Goal: Task Accomplishment & Management: Manage account settings

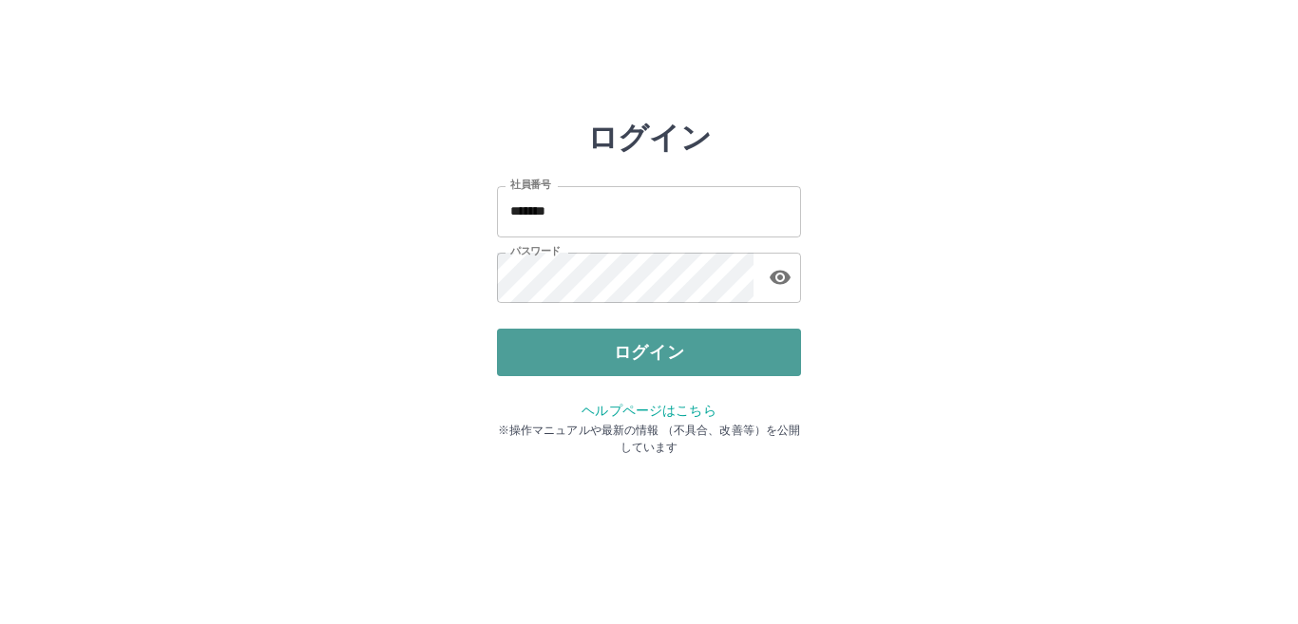
click at [679, 342] on button "ログイン" at bounding box center [649, 353] width 304 height 48
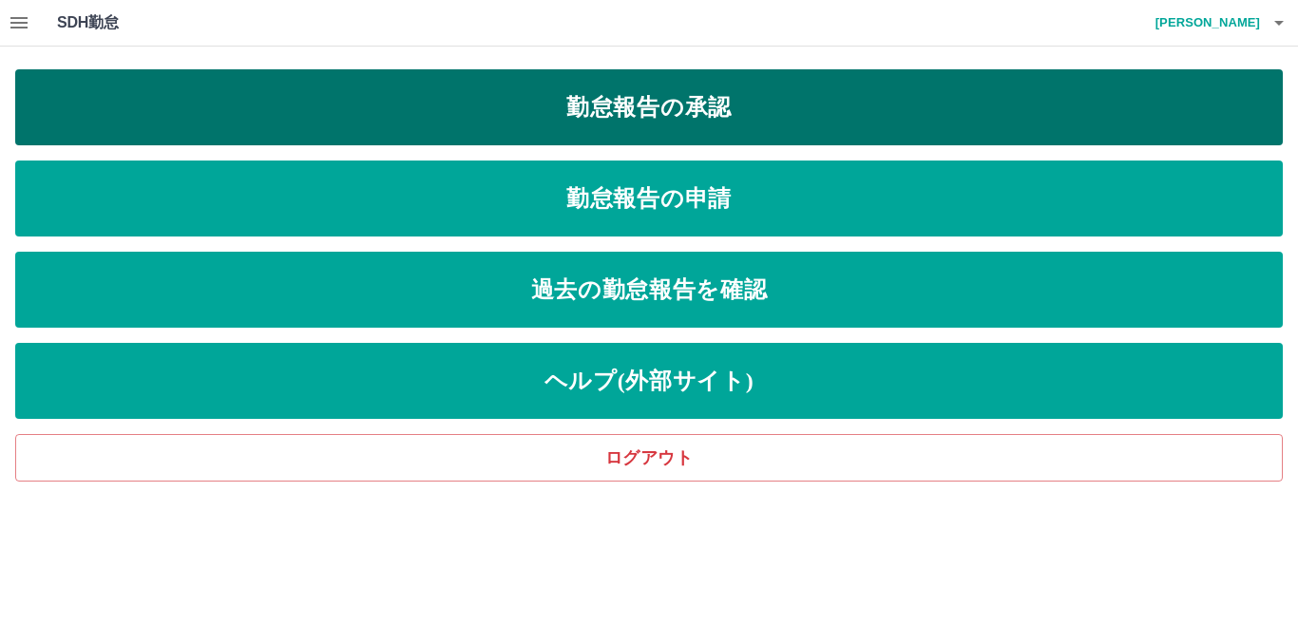
click at [720, 121] on link "勤怠報告の承認" at bounding box center [649, 107] width 1268 height 76
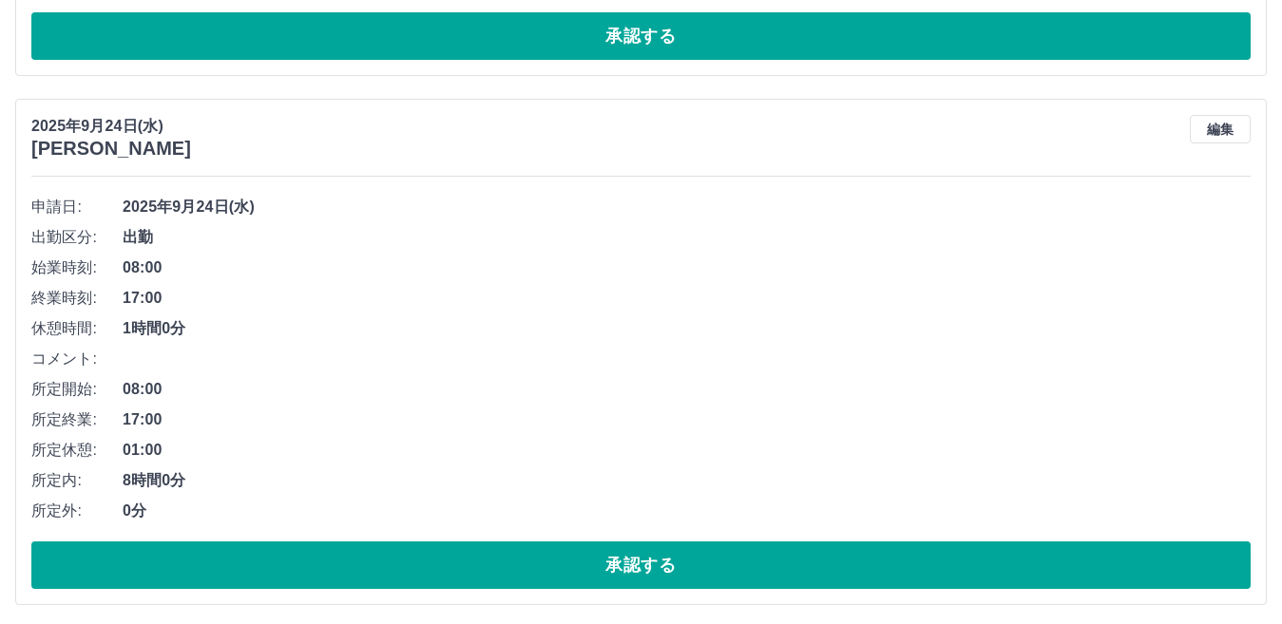
scroll to position [4207, 0]
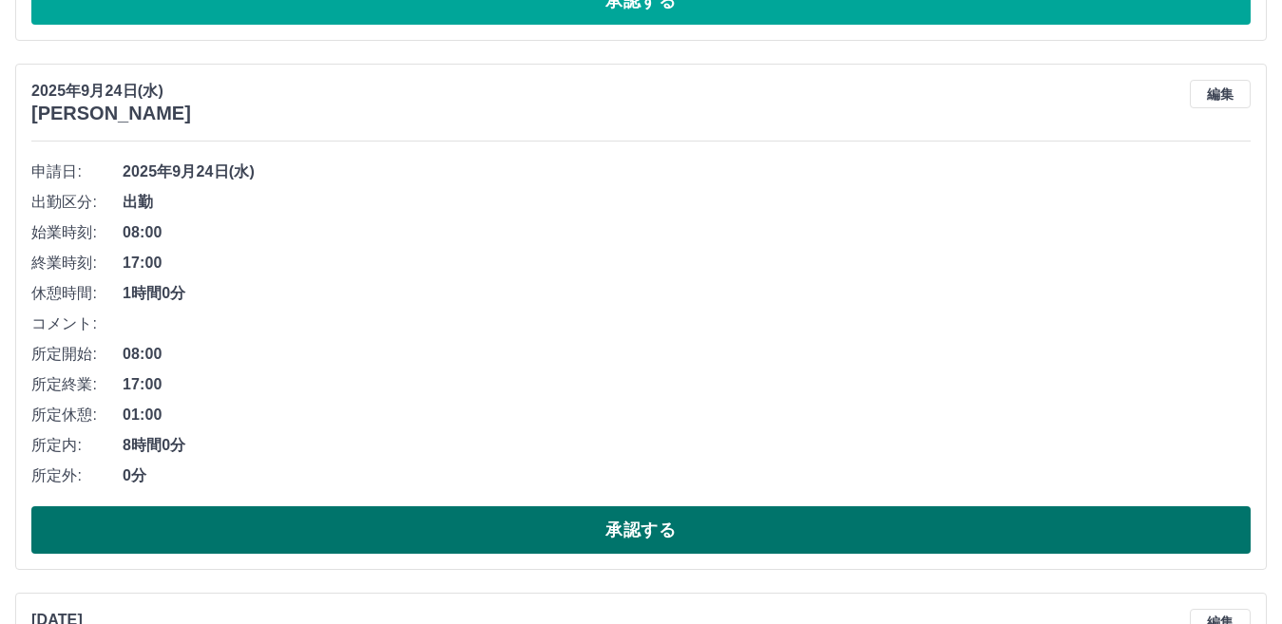
click at [619, 529] on button "承認する" at bounding box center [640, 531] width 1219 height 48
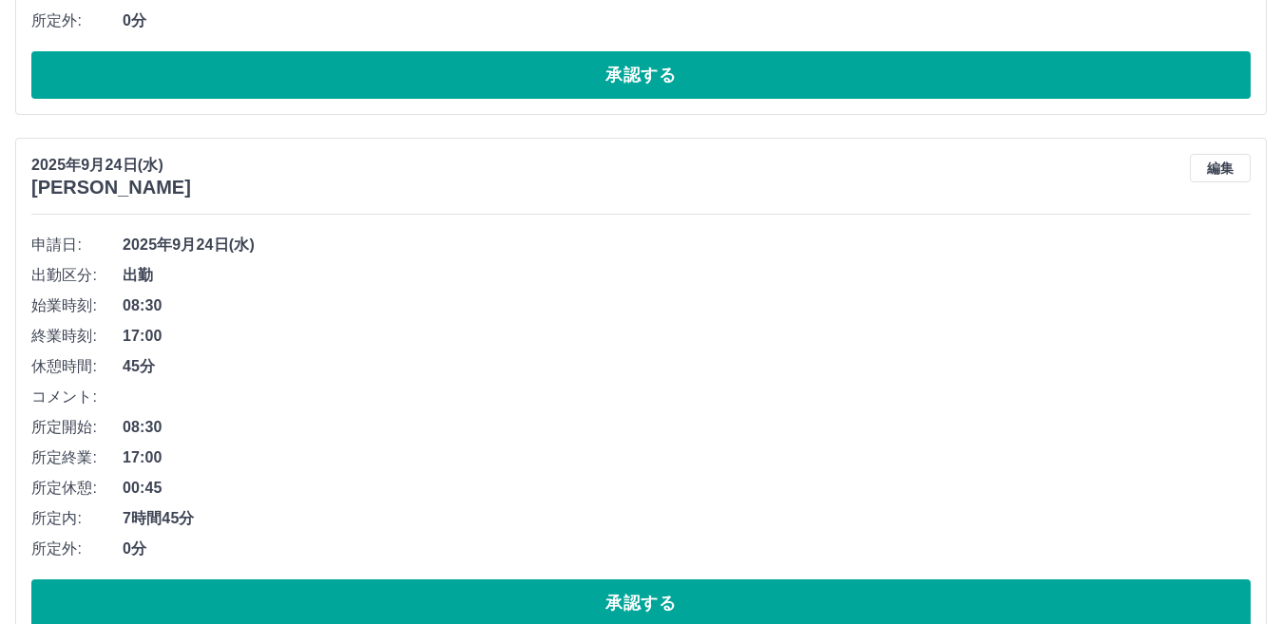
scroll to position [5223, 0]
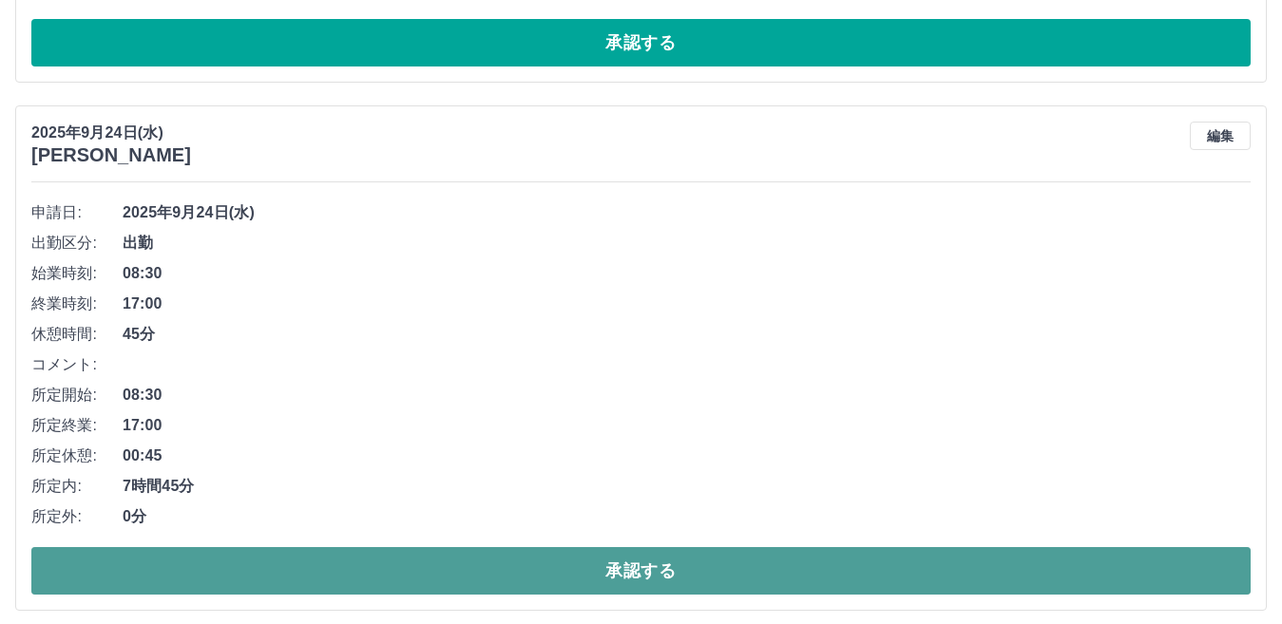
click at [620, 568] on button "承認する" at bounding box center [640, 571] width 1219 height 48
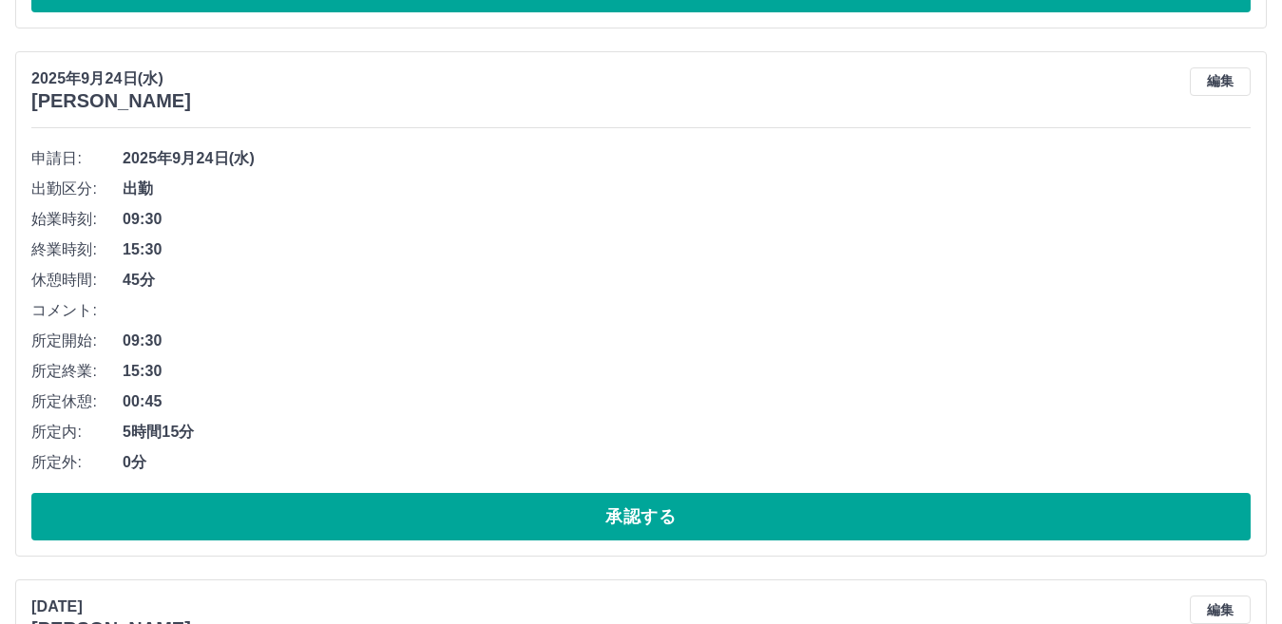
scroll to position [4748, 0]
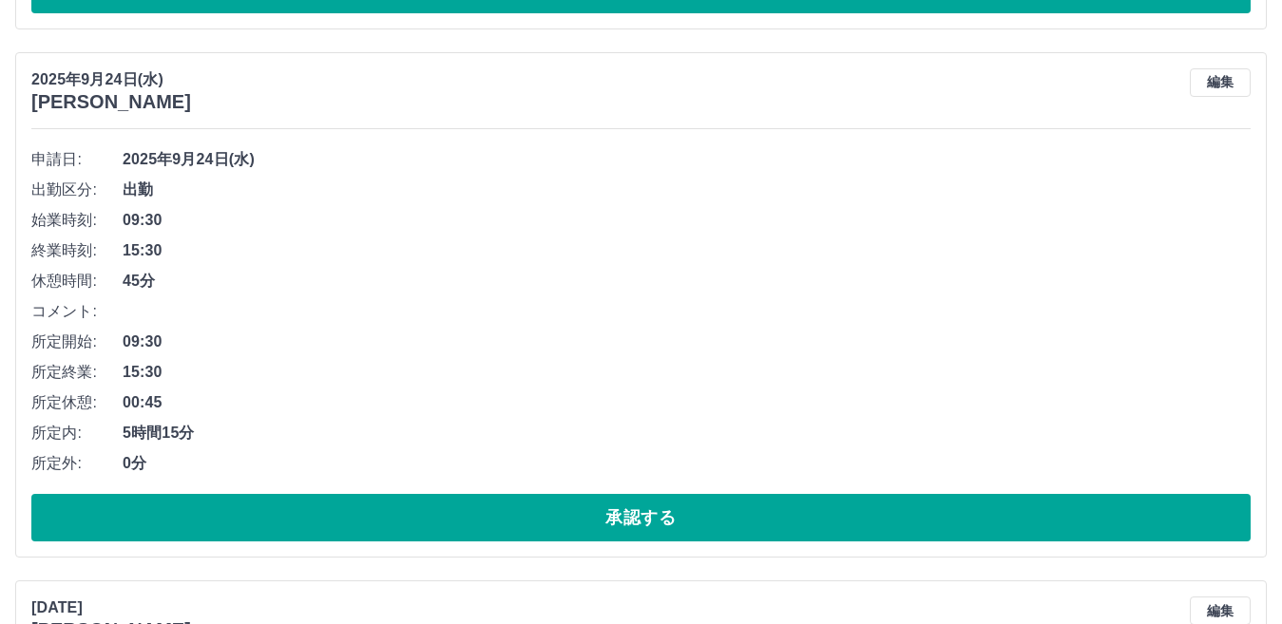
click at [566, 533] on button "承認する" at bounding box center [640, 518] width 1219 height 48
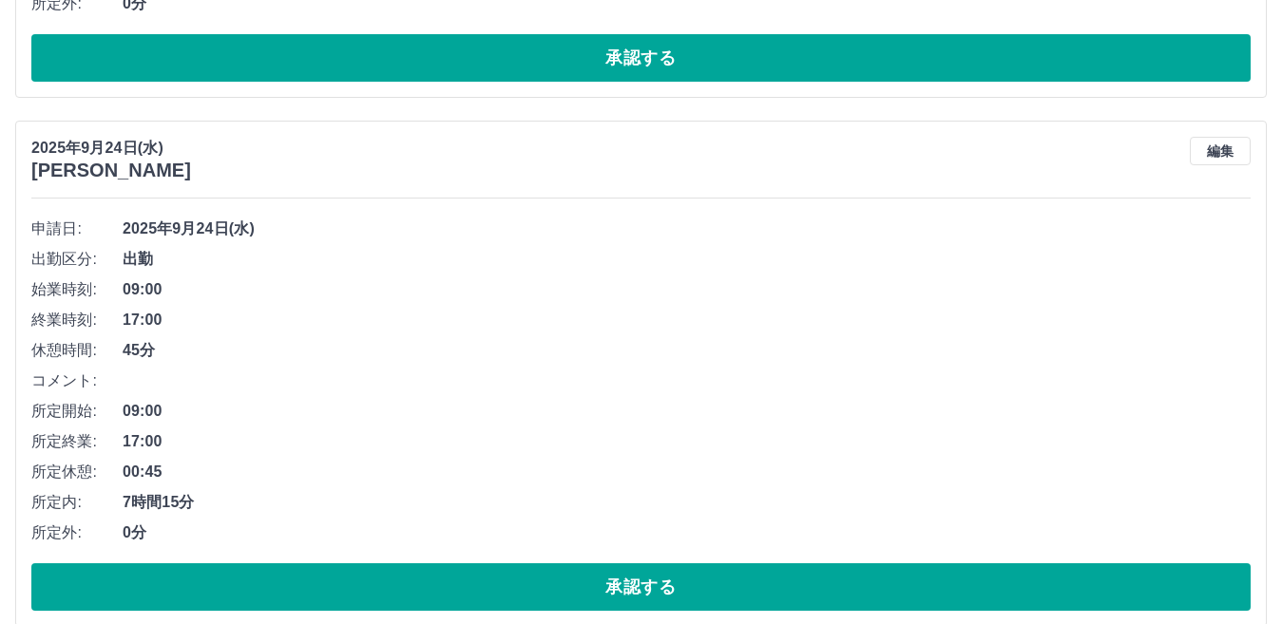
scroll to position [4178, 0]
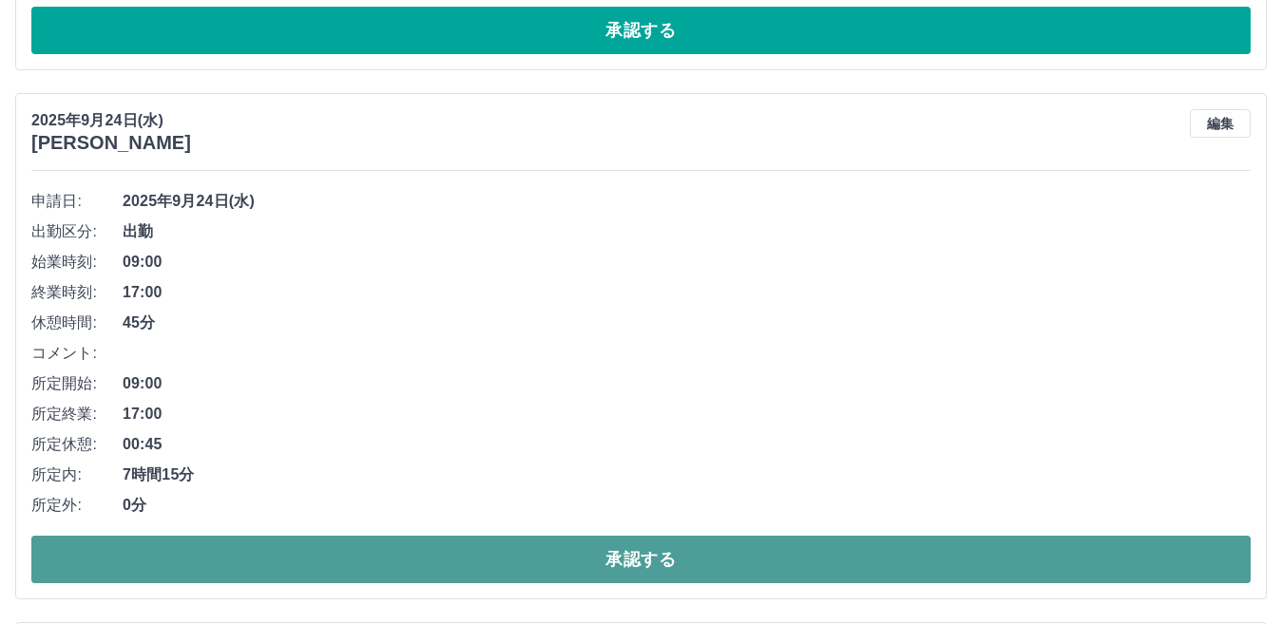
click at [699, 569] on button "承認する" at bounding box center [640, 560] width 1219 height 48
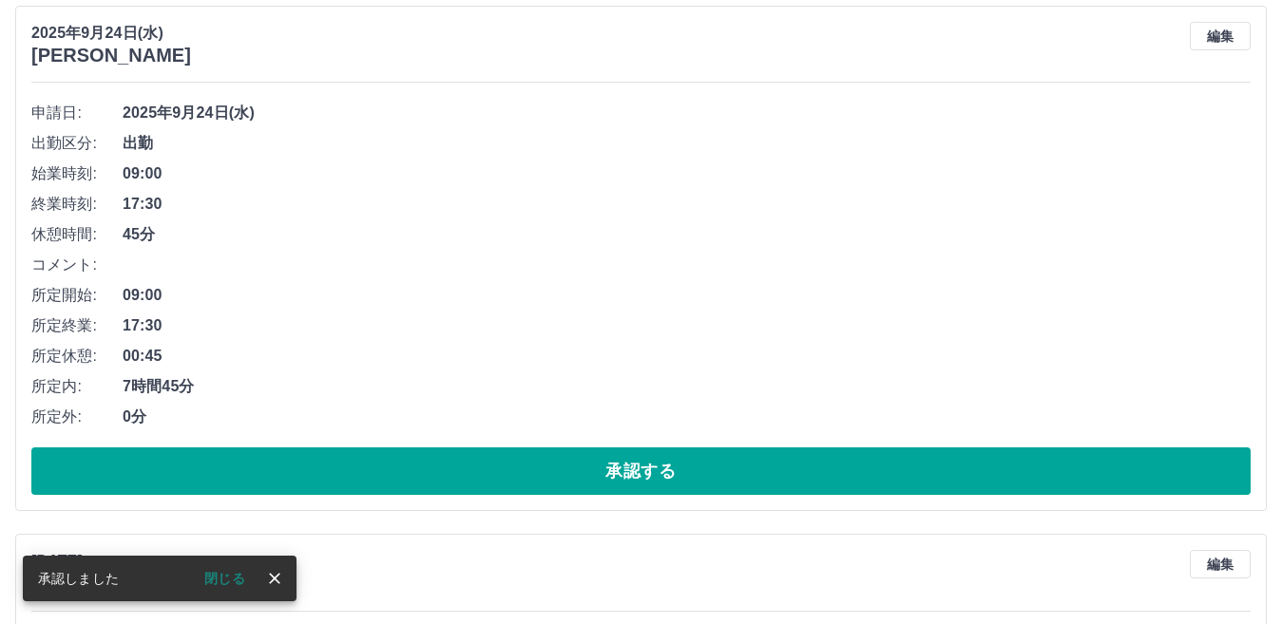
scroll to position [3703, 0]
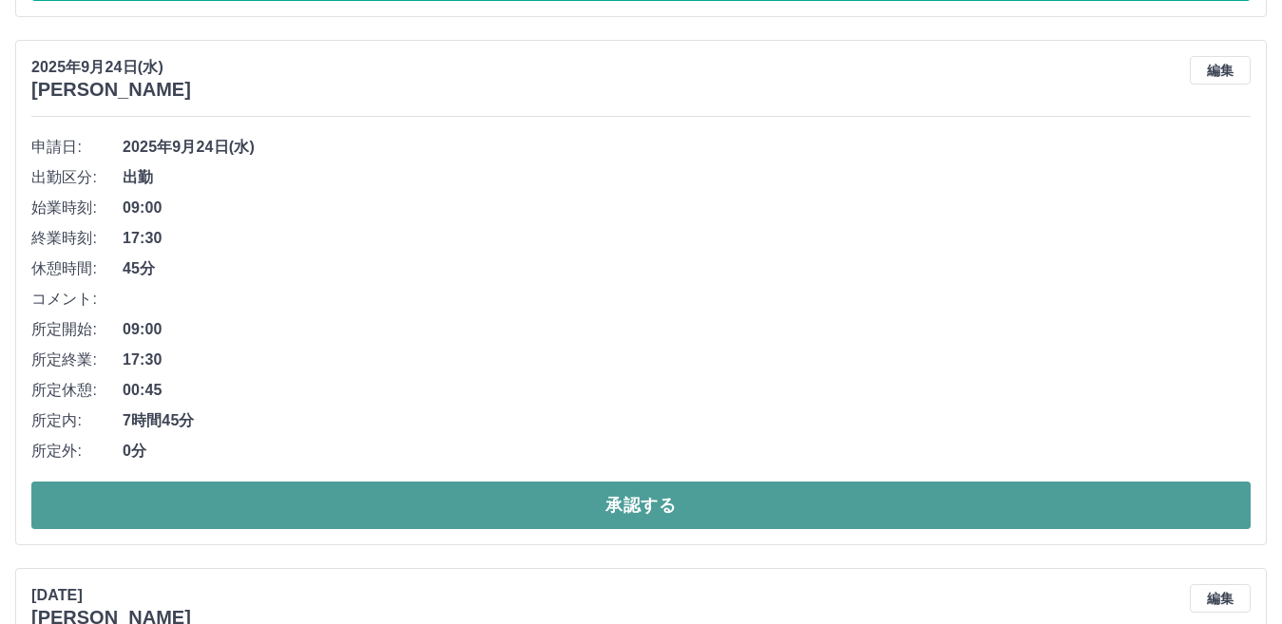
click at [729, 502] on button "承認する" at bounding box center [640, 506] width 1219 height 48
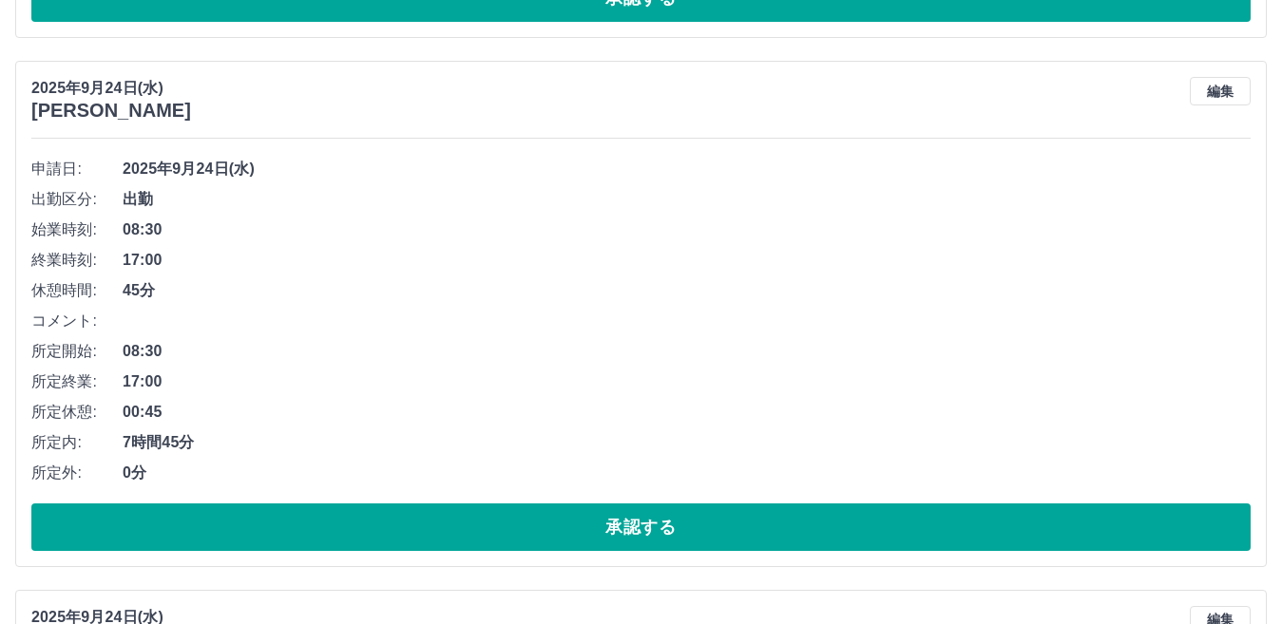
scroll to position [2657, 0]
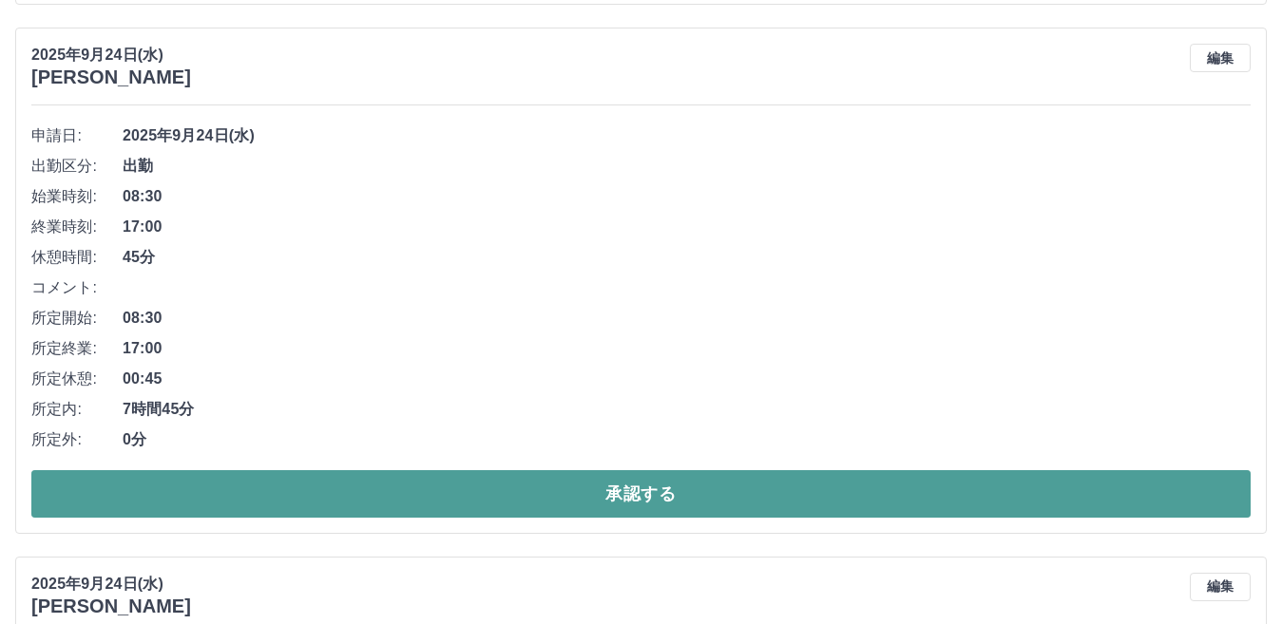
click at [895, 503] on button "承認する" at bounding box center [640, 494] width 1219 height 48
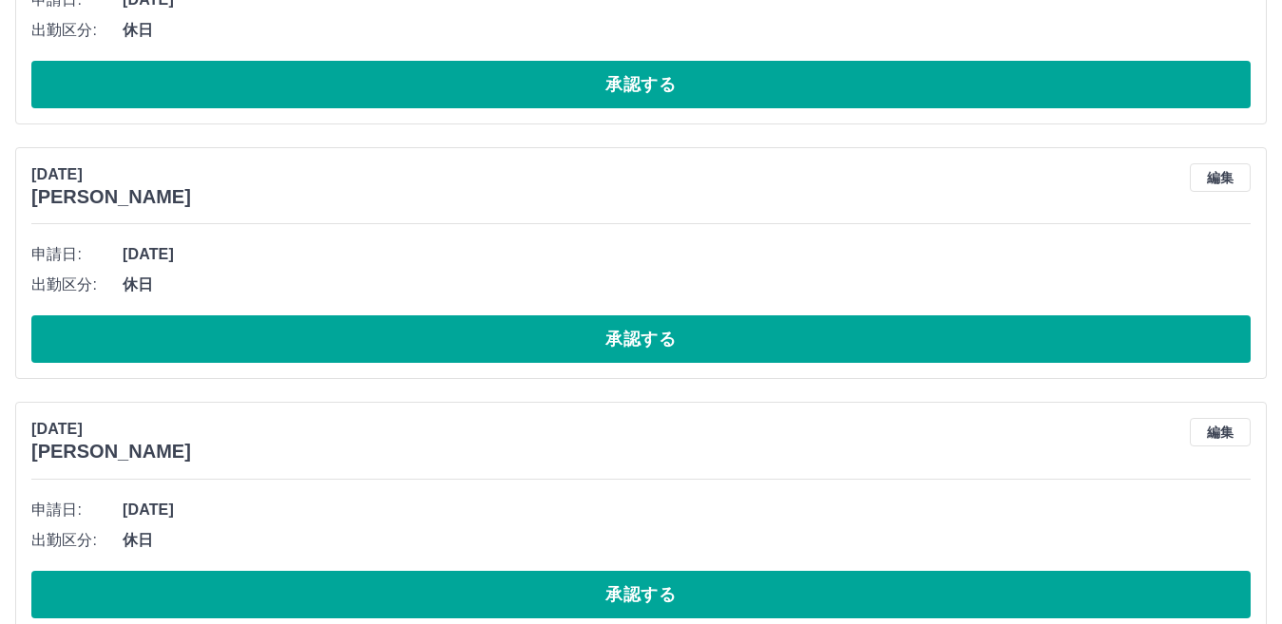
scroll to position [4376, 0]
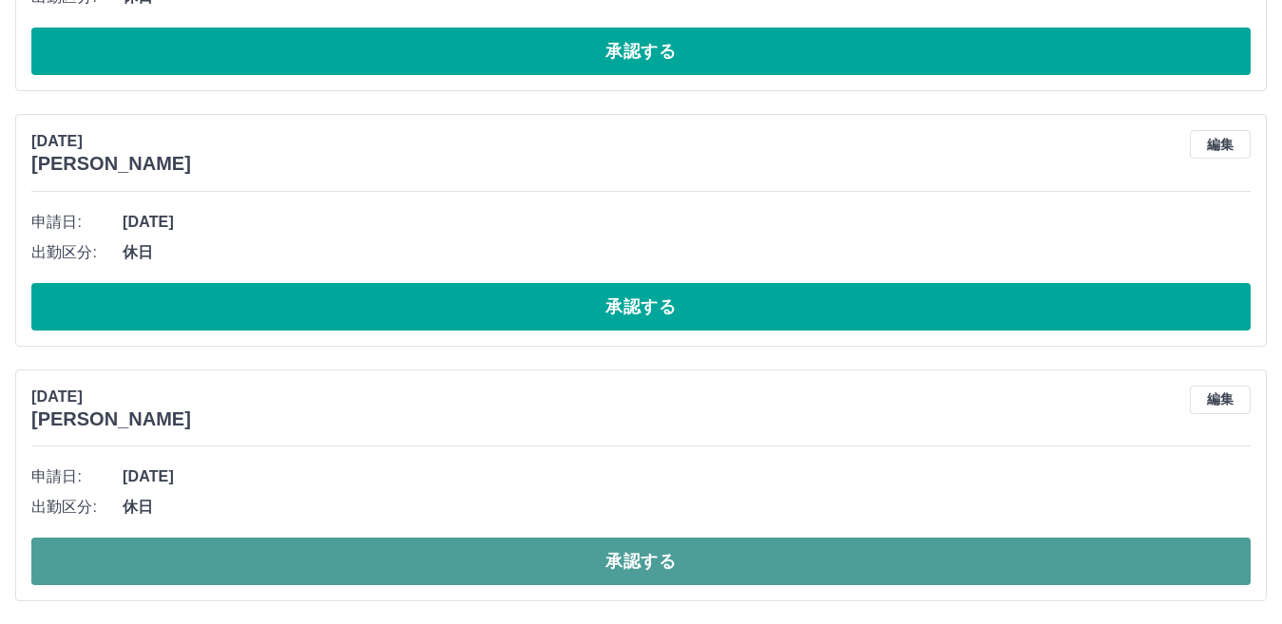
click at [866, 561] on button "承認する" at bounding box center [640, 562] width 1219 height 48
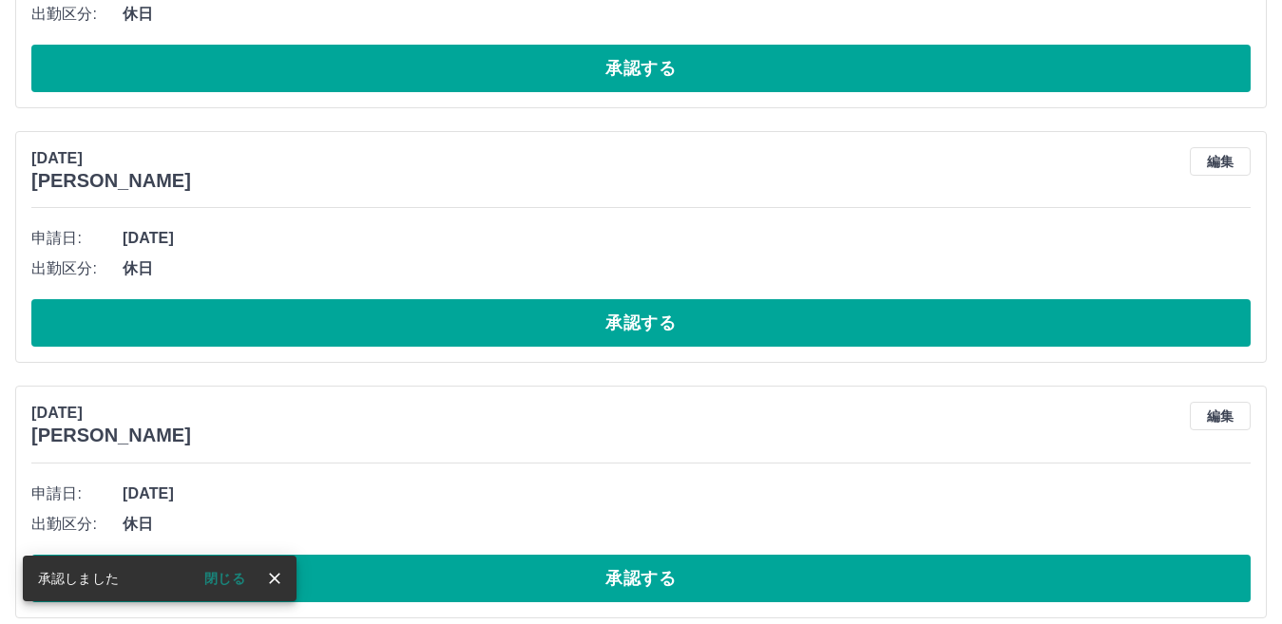
scroll to position [4650, 0]
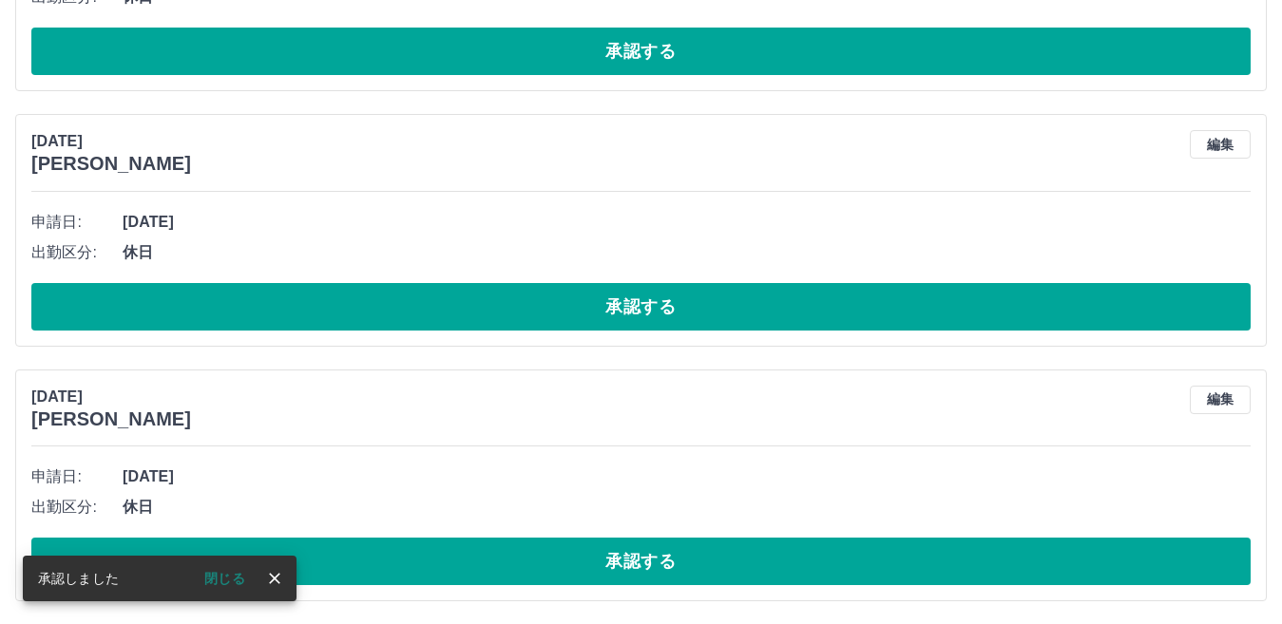
click at [866, 561] on button "承認する" at bounding box center [640, 562] width 1219 height 48
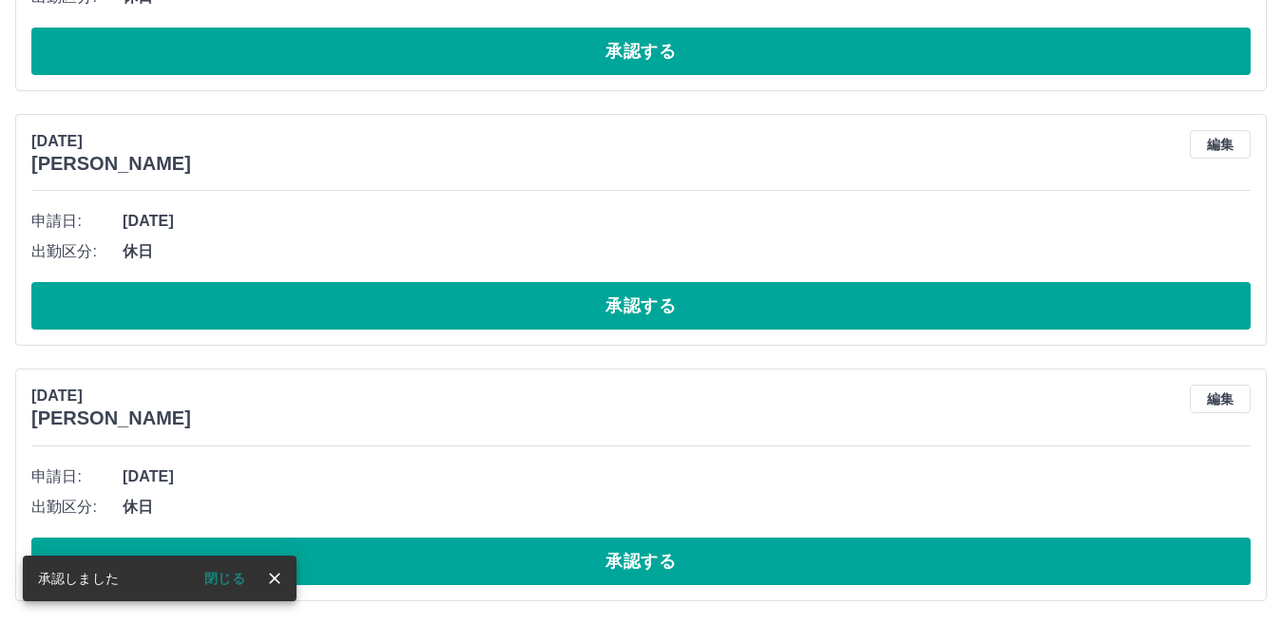
scroll to position [4395, 0]
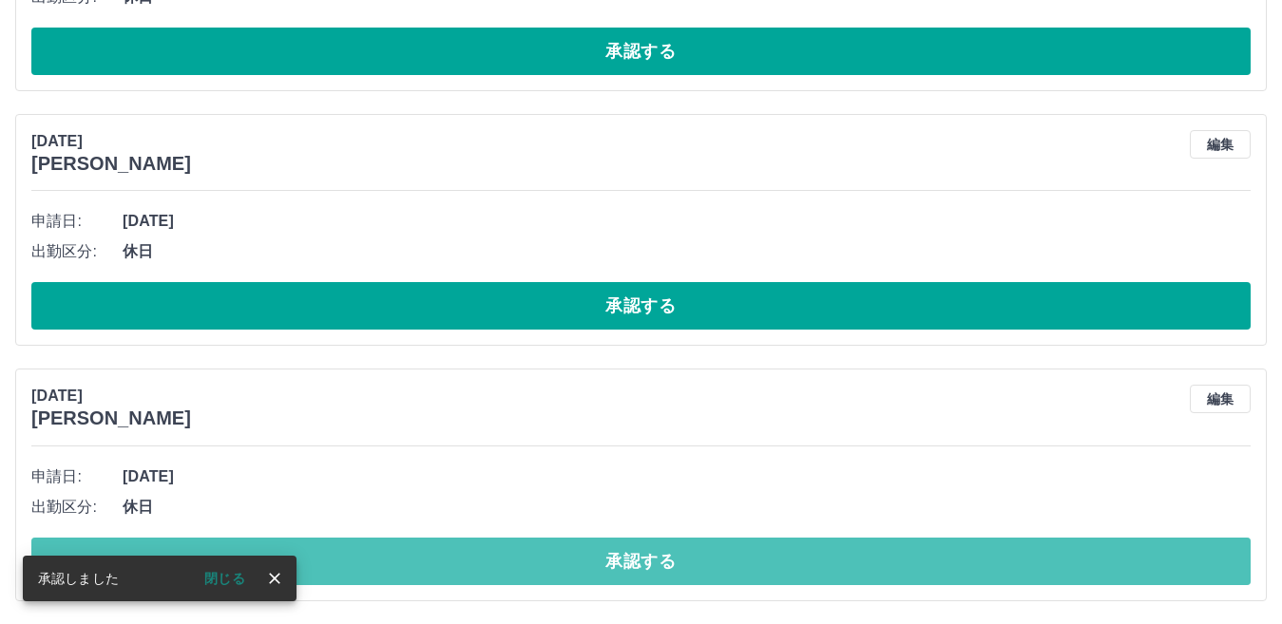
click at [866, 561] on button "承認する" at bounding box center [640, 562] width 1219 height 48
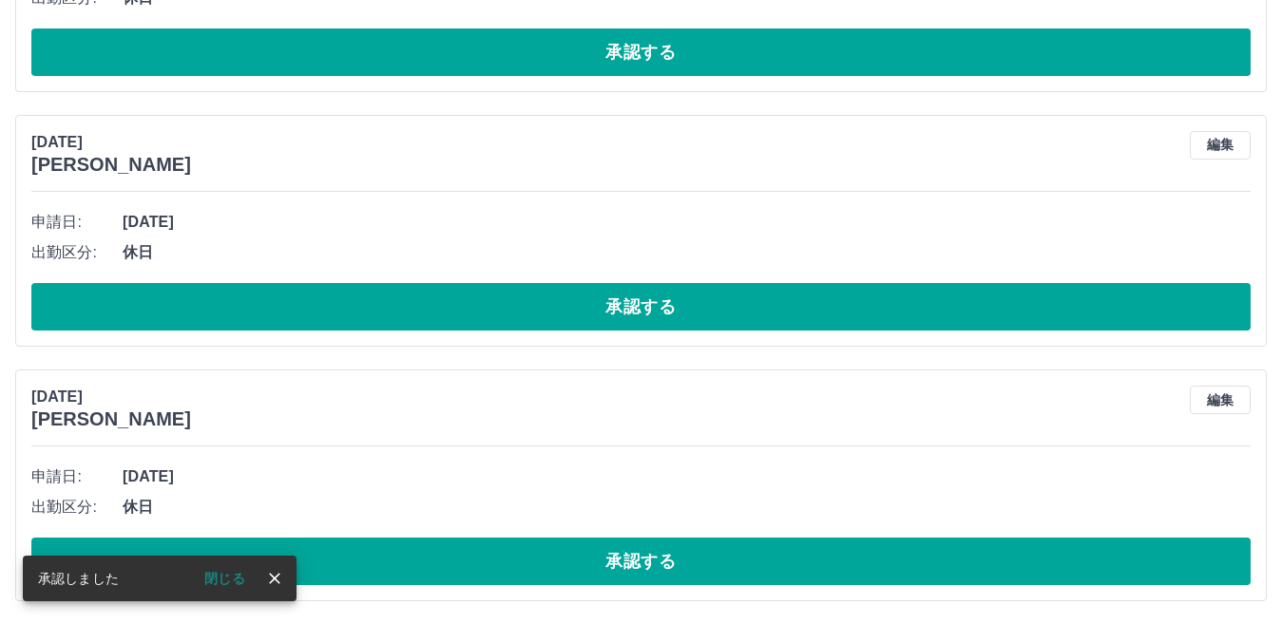
scroll to position [4140, 0]
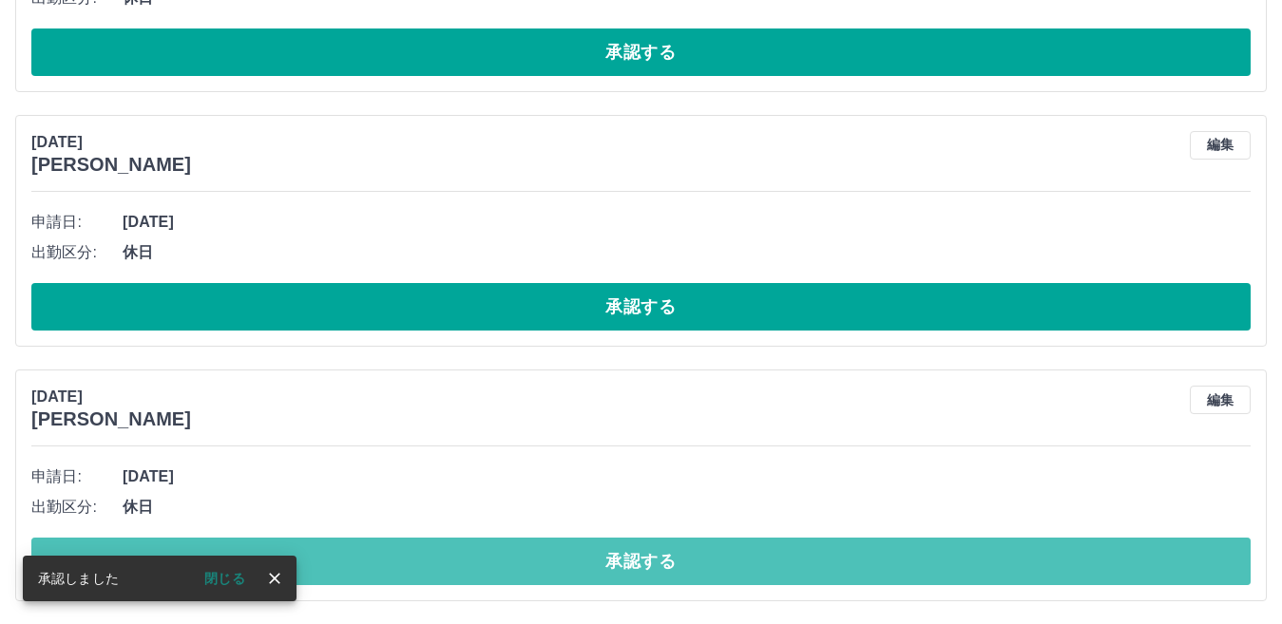
click at [866, 561] on button "承認する" at bounding box center [640, 562] width 1219 height 48
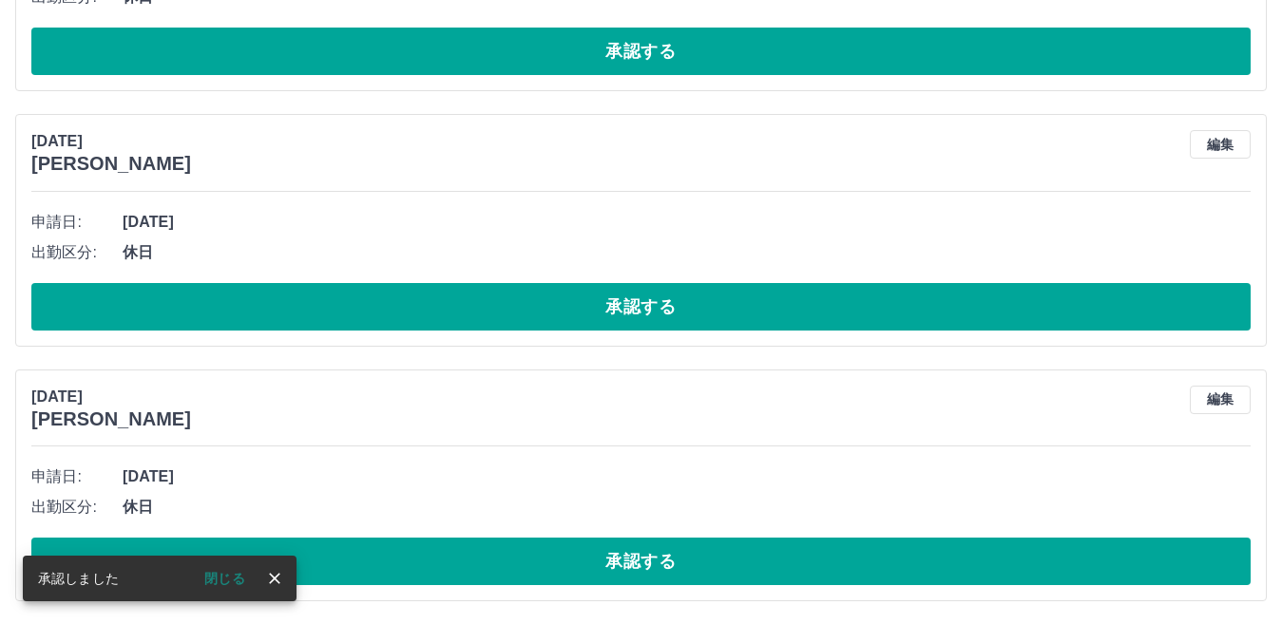
scroll to position [3885, 0]
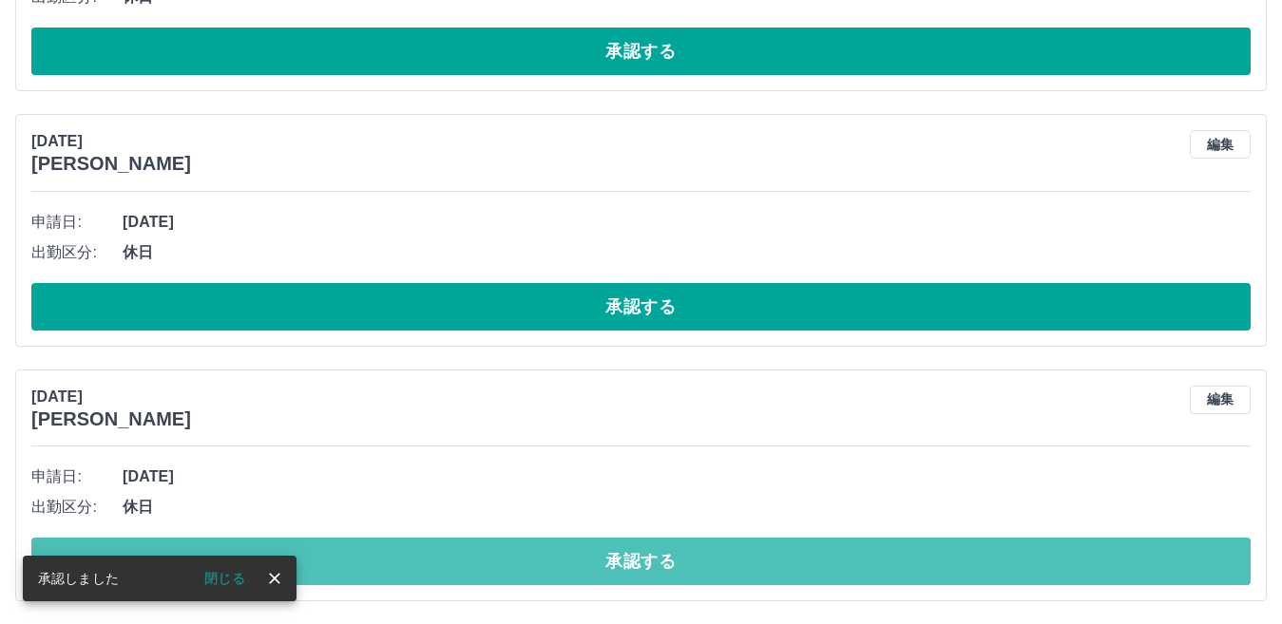
click at [866, 561] on button "承認する" at bounding box center [640, 562] width 1219 height 48
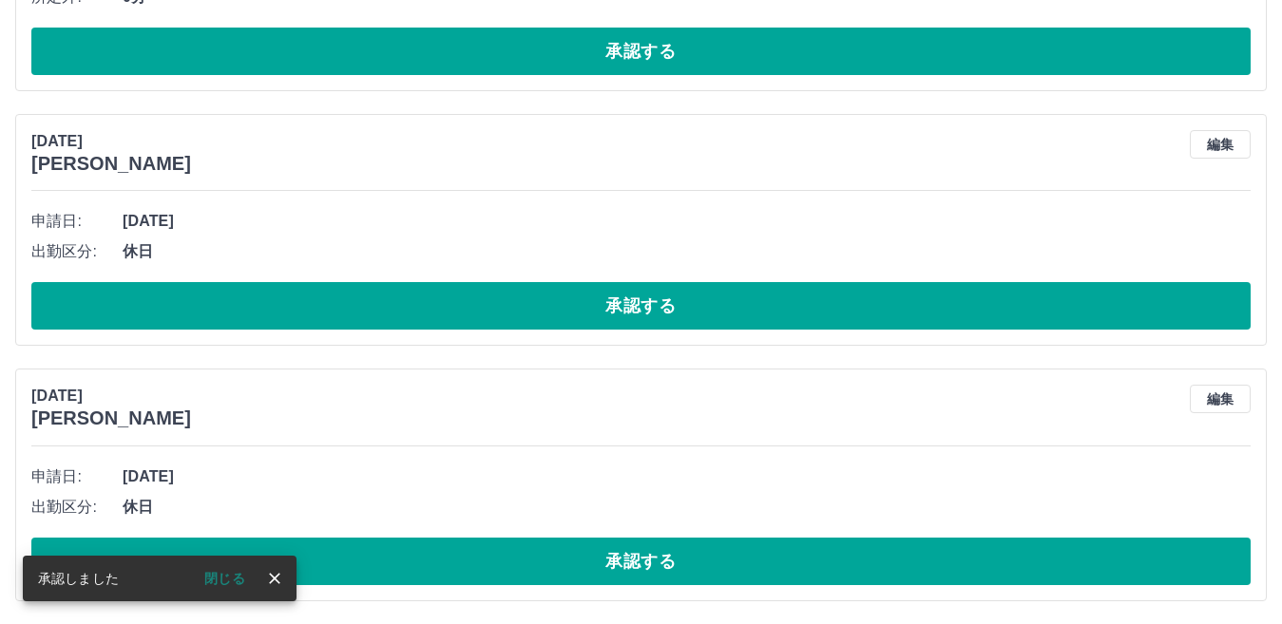
scroll to position [3630, 0]
click at [866, 561] on button "承認する" at bounding box center [640, 562] width 1219 height 48
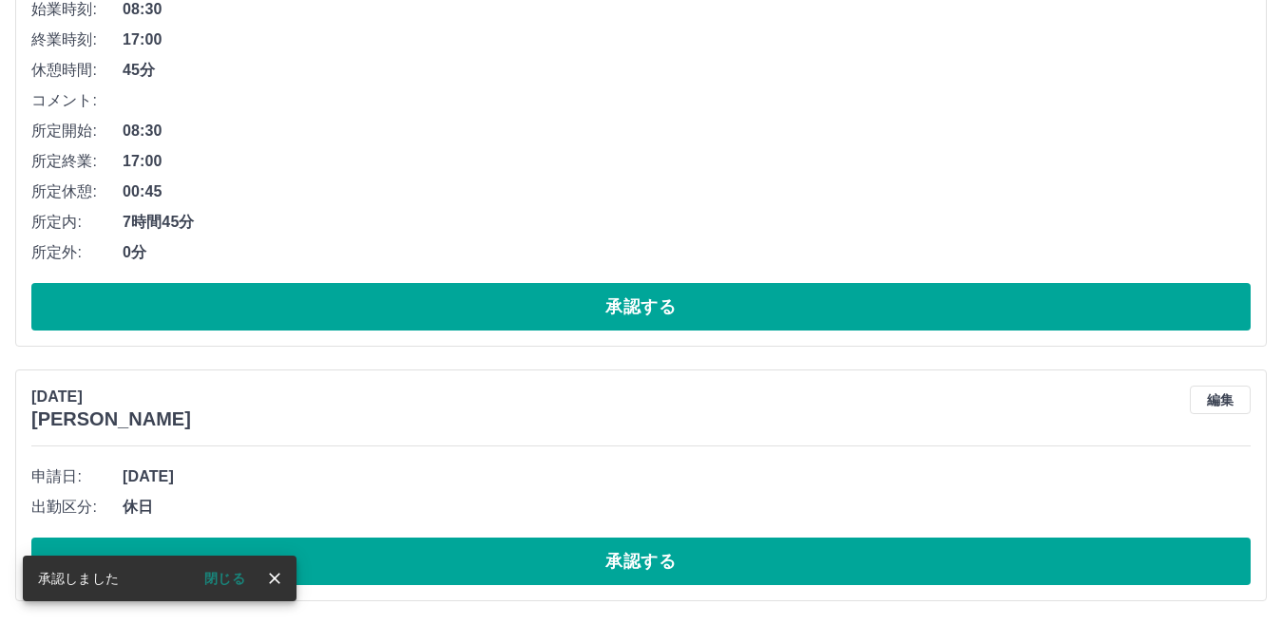
scroll to position [3375, 0]
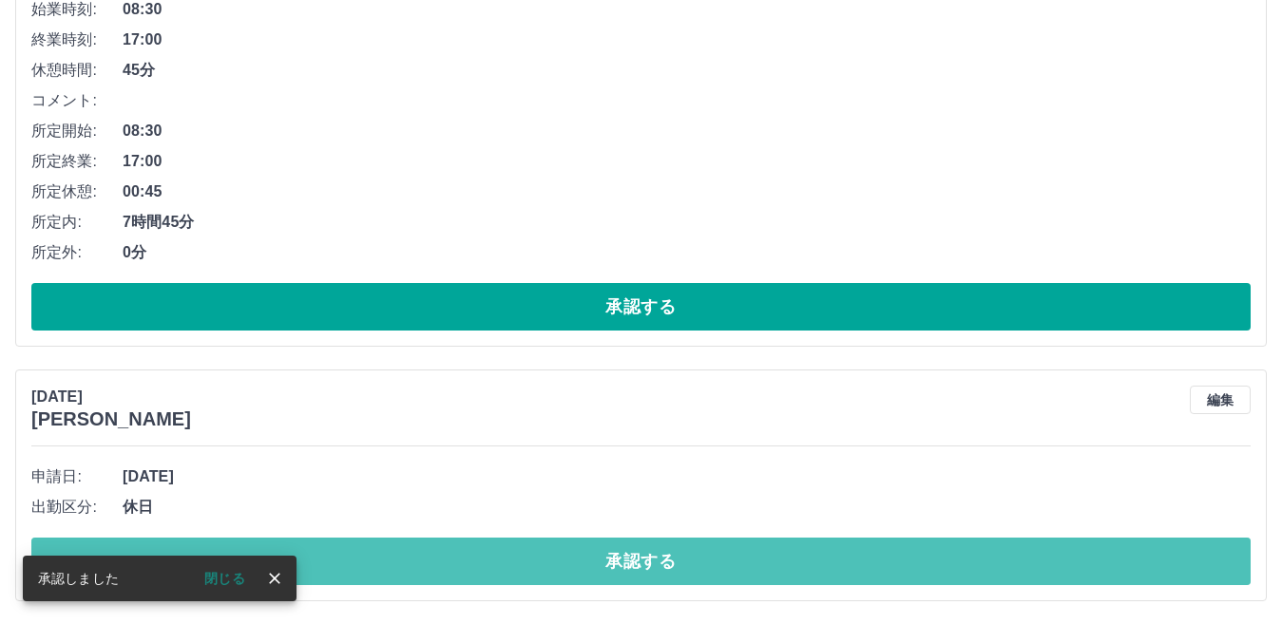
click at [866, 561] on button "承認する" at bounding box center [640, 562] width 1219 height 48
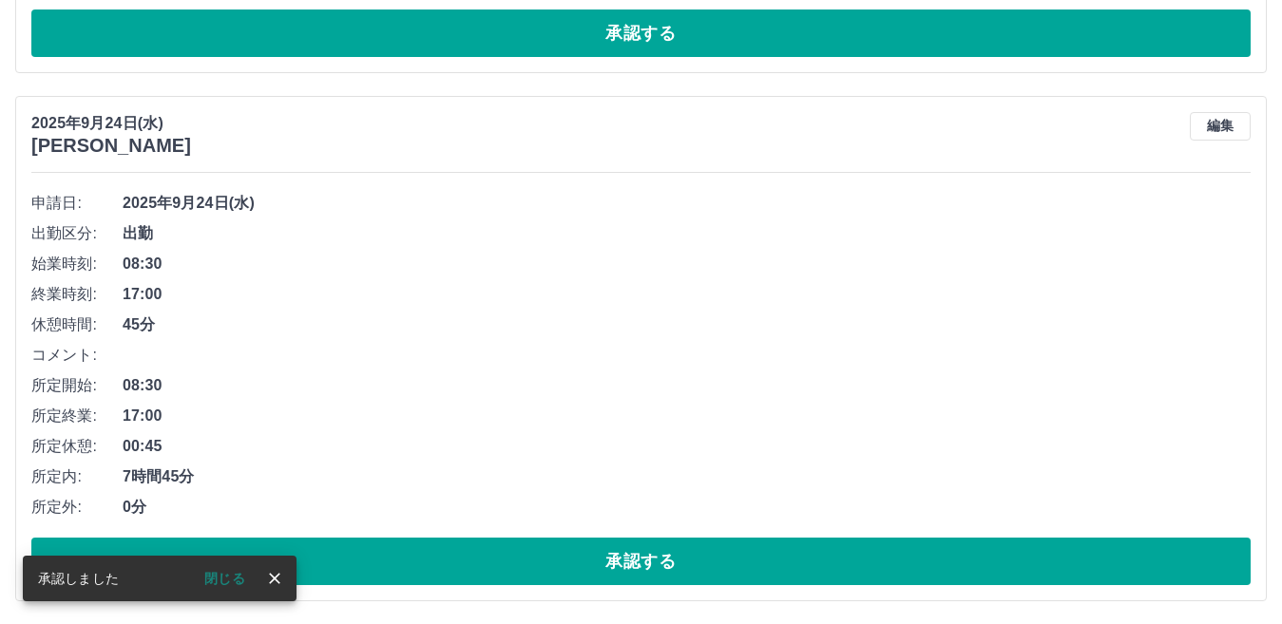
scroll to position [3120, 0]
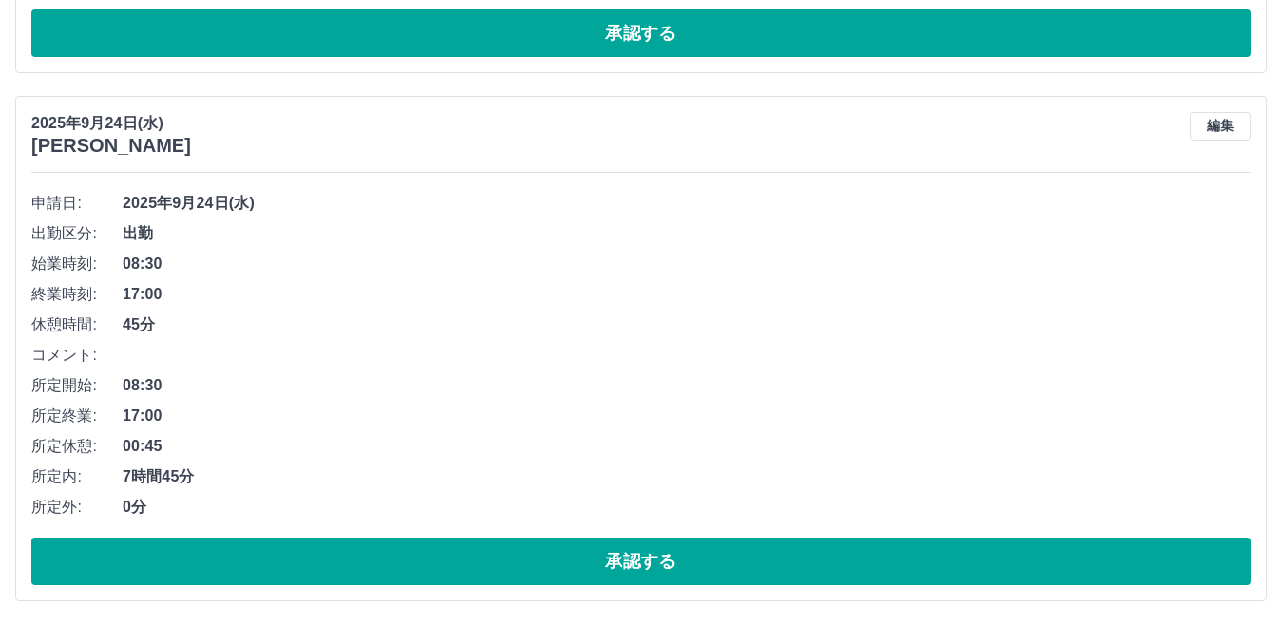
click at [866, 561] on button "承認する" at bounding box center [640, 562] width 1219 height 48
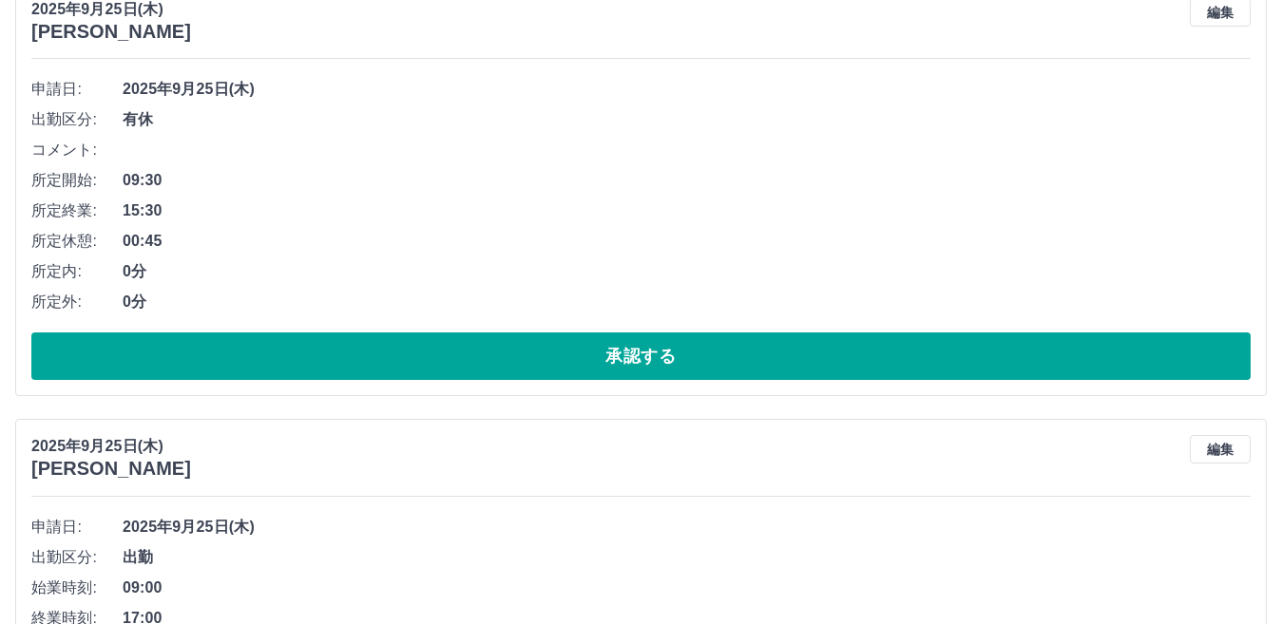
scroll to position [760, 0]
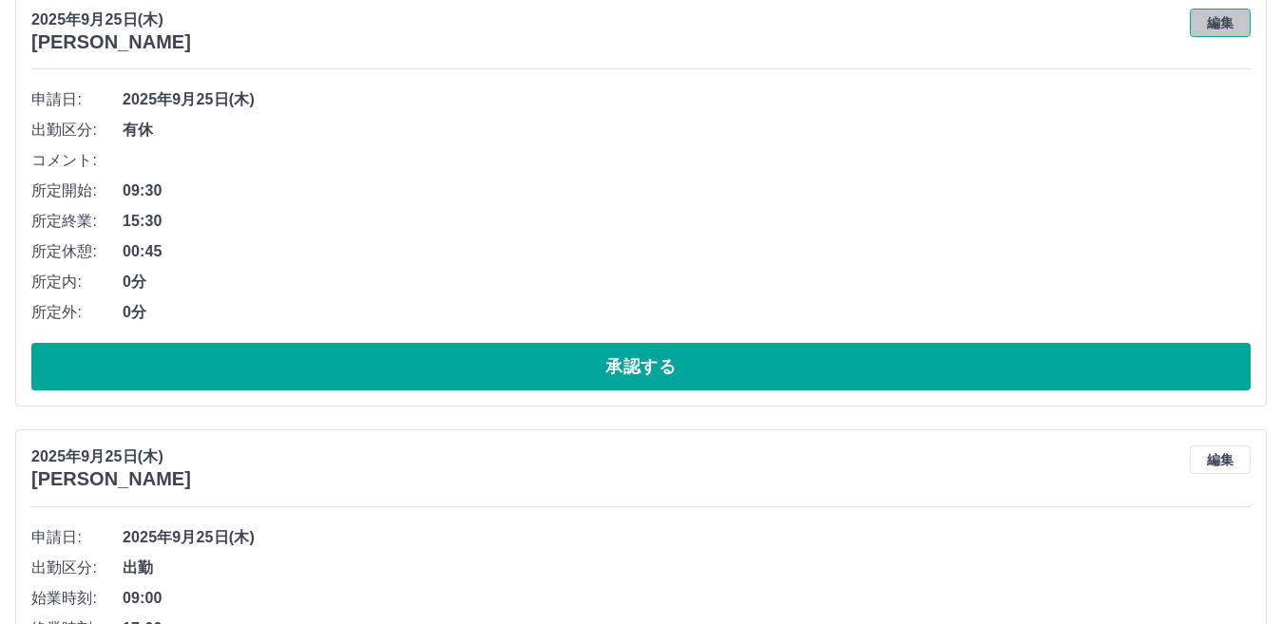
click at [1216, 24] on button "編集" at bounding box center [1220, 23] width 61 height 29
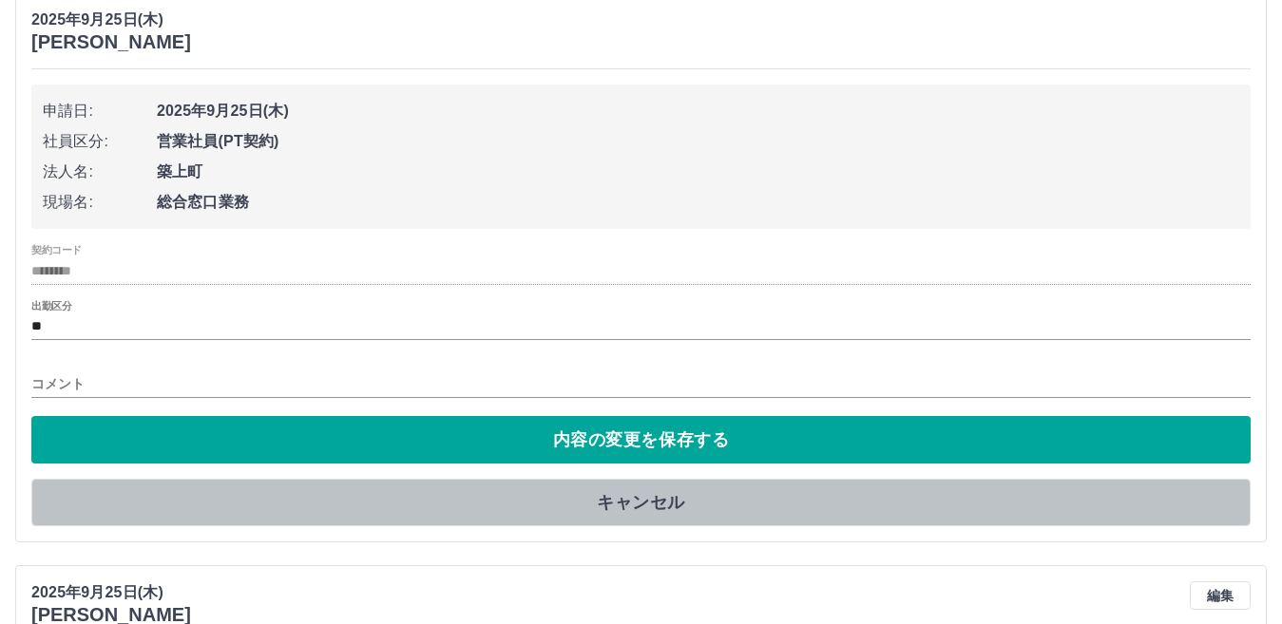
click at [646, 502] on button "キャンセル" at bounding box center [640, 503] width 1219 height 48
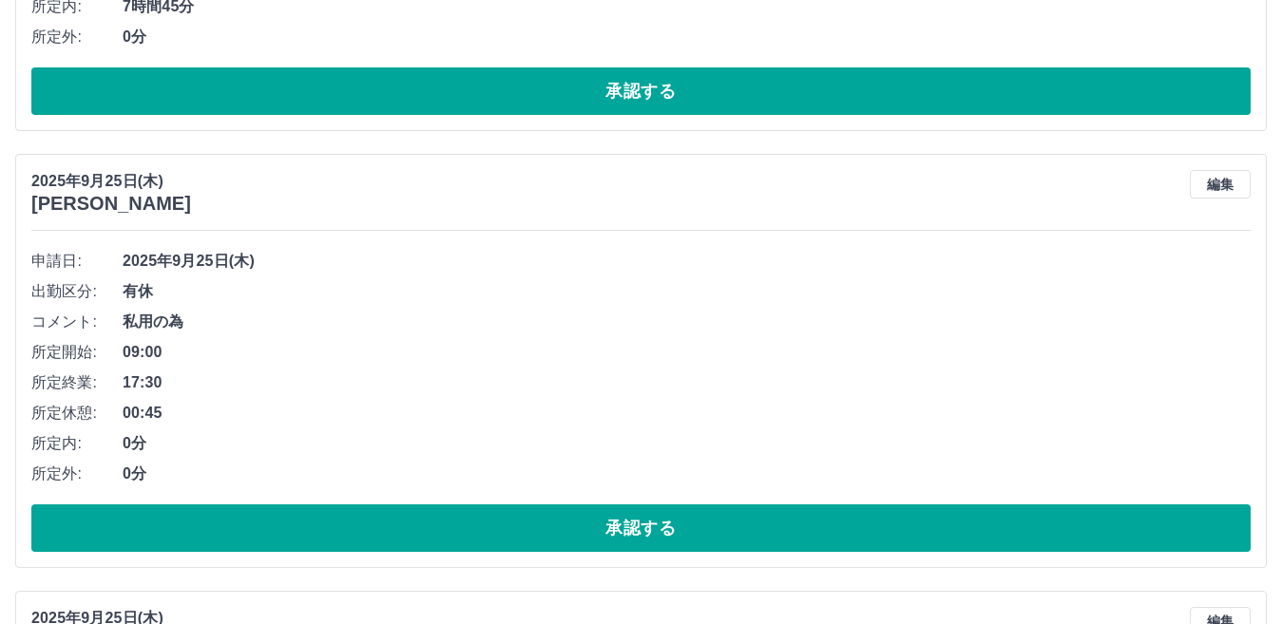
scroll to position [1926, 0]
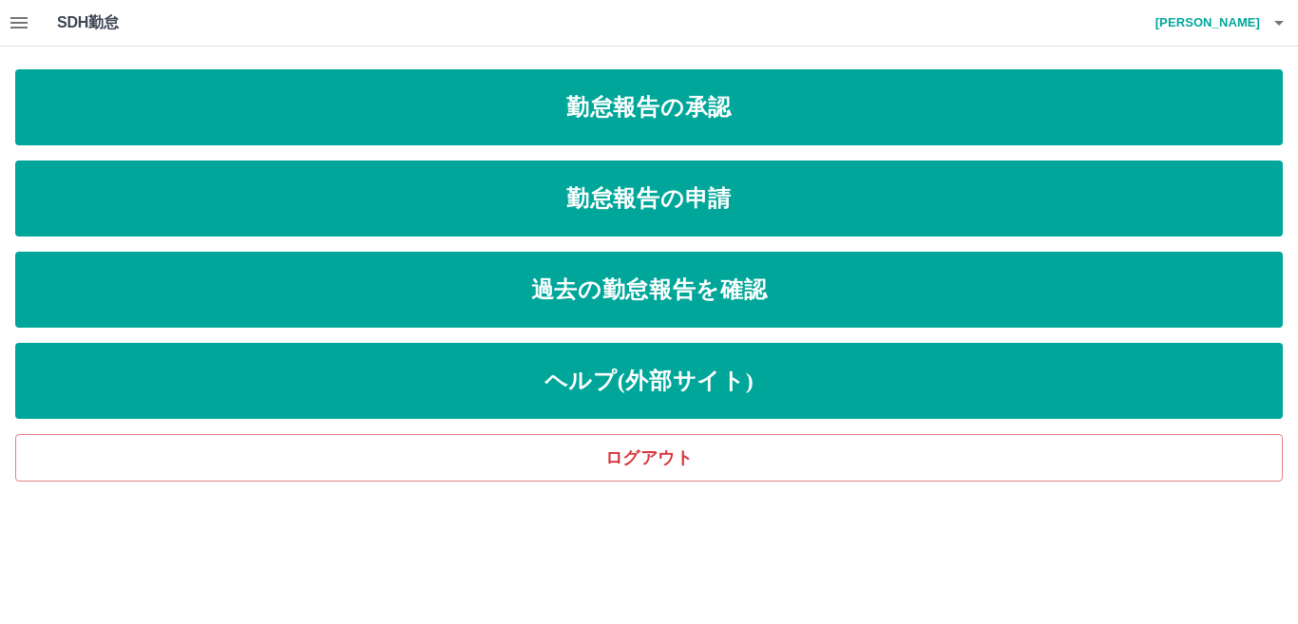
click at [23, 26] on icon "button" at bounding box center [19, 22] width 23 height 23
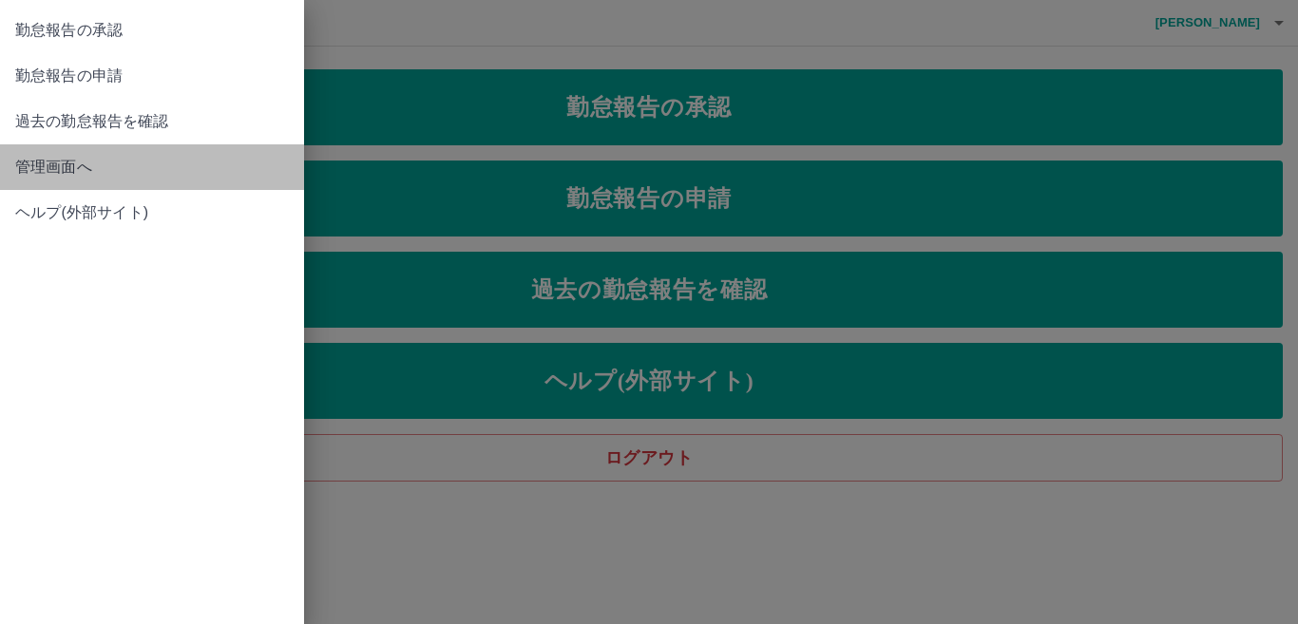
click at [57, 165] on span "管理画面へ" at bounding box center [152, 167] width 274 height 23
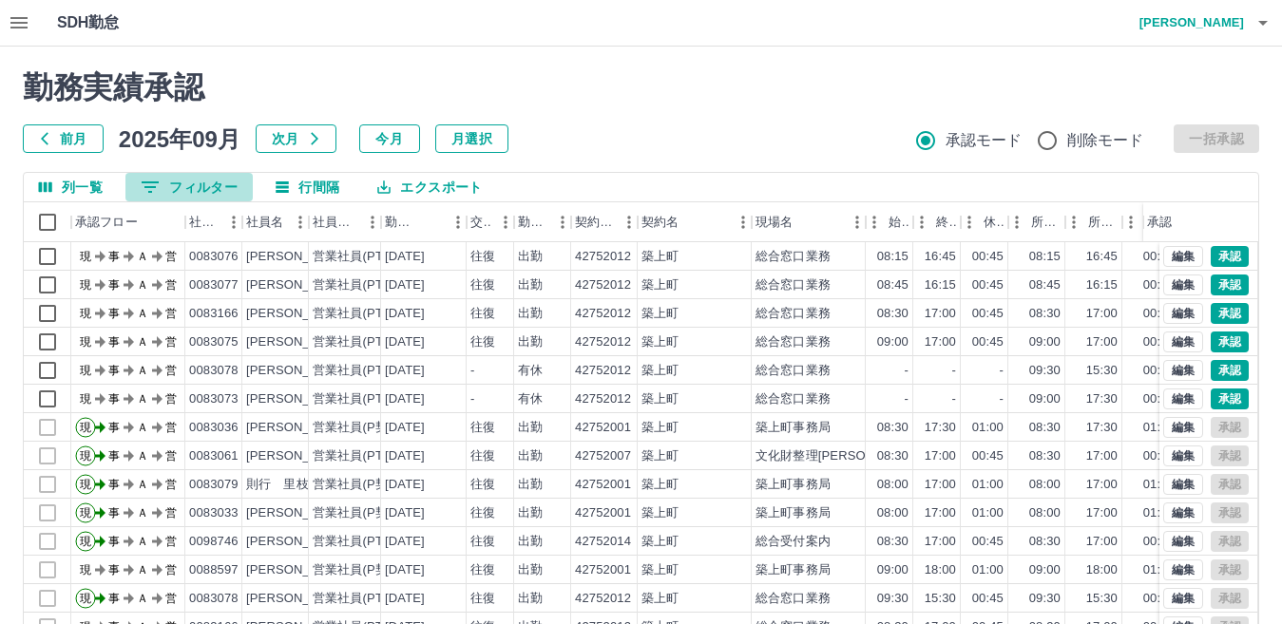
click at [149, 189] on icon "フィルター表示" at bounding box center [150, 187] width 23 height 23
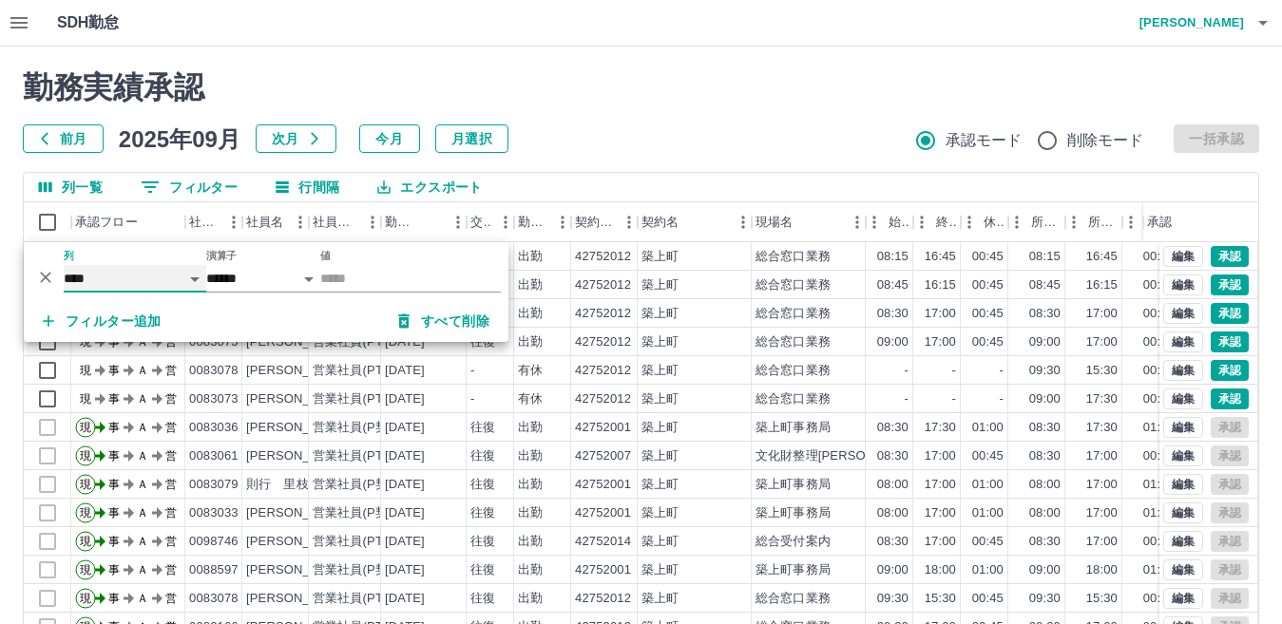
click at [116, 283] on select "**** *** **** *** *** **** ***** *** *** ** ** ** **** **** **** ** ** *** ****…" at bounding box center [135, 279] width 143 height 28
click at [64, 265] on select "**** *** **** *** *** **** ***** *** *** ** ** ** **** **** **** ** ** *** ****…" at bounding box center [135, 279] width 143 height 28
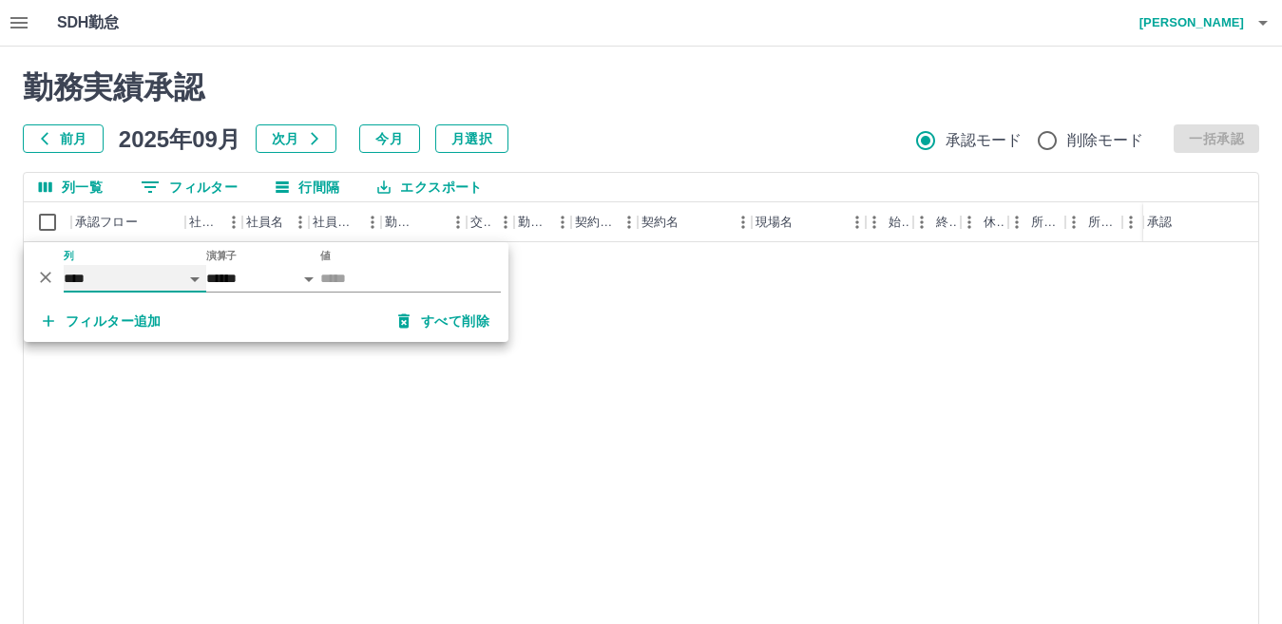
select select "**********"
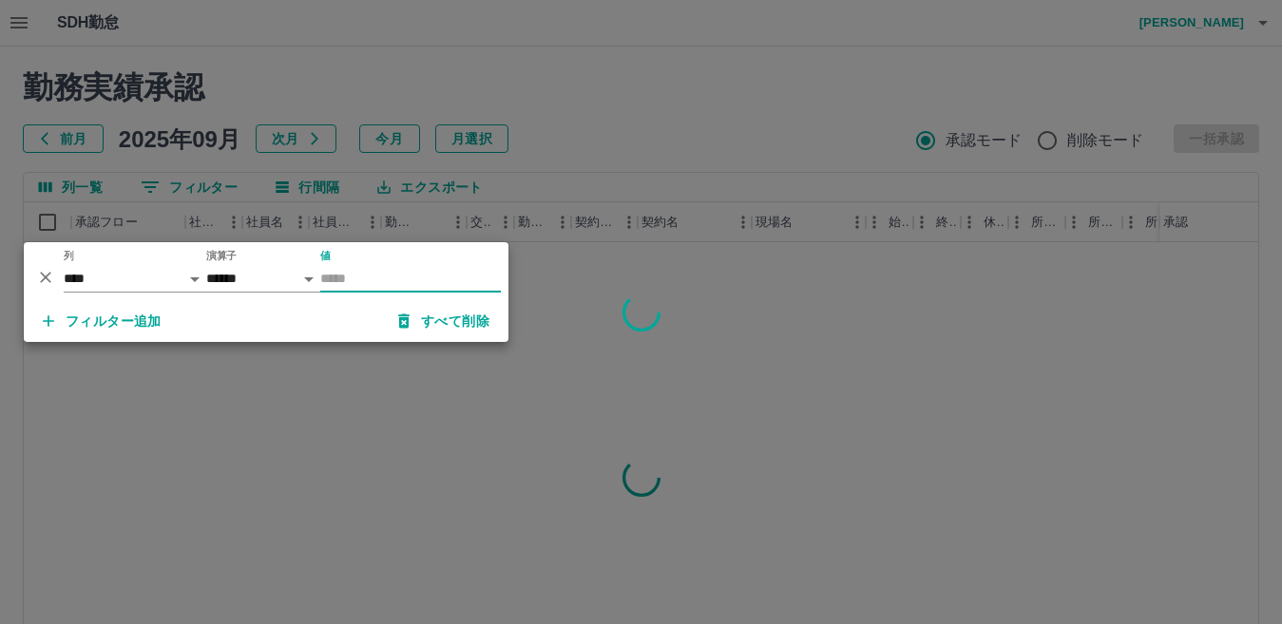
click at [335, 274] on input "値" at bounding box center [410, 279] width 181 height 28
type input "********"
click at [789, 98] on div at bounding box center [641, 312] width 1282 height 624
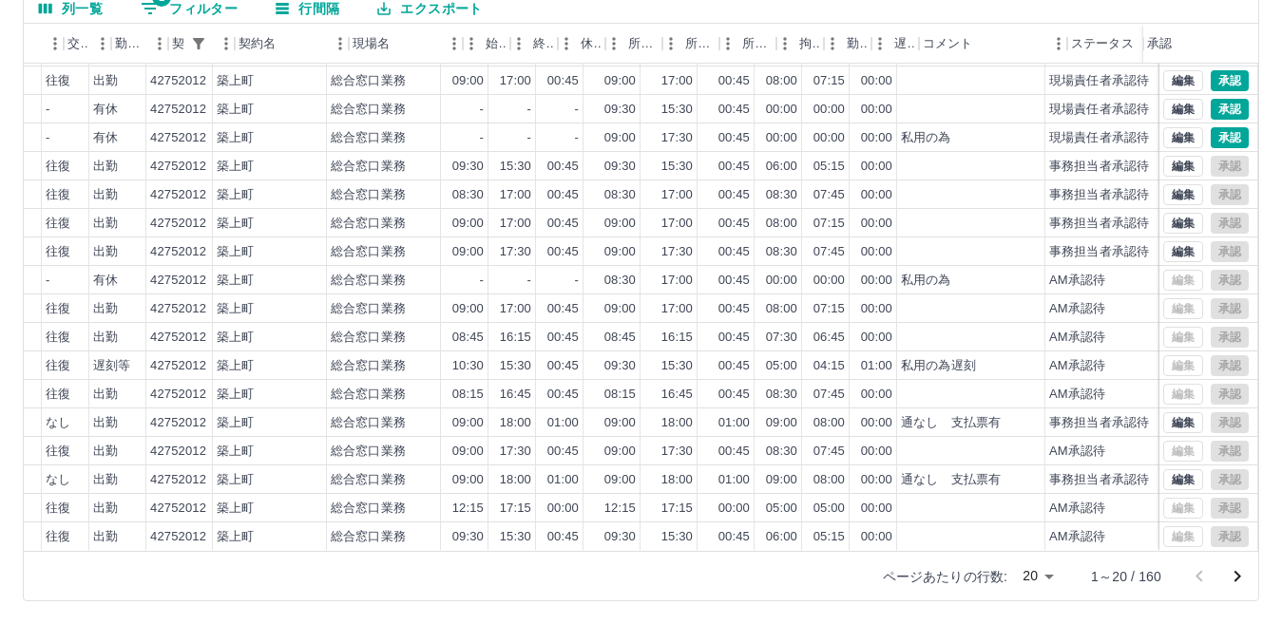
scroll to position [99, 441]
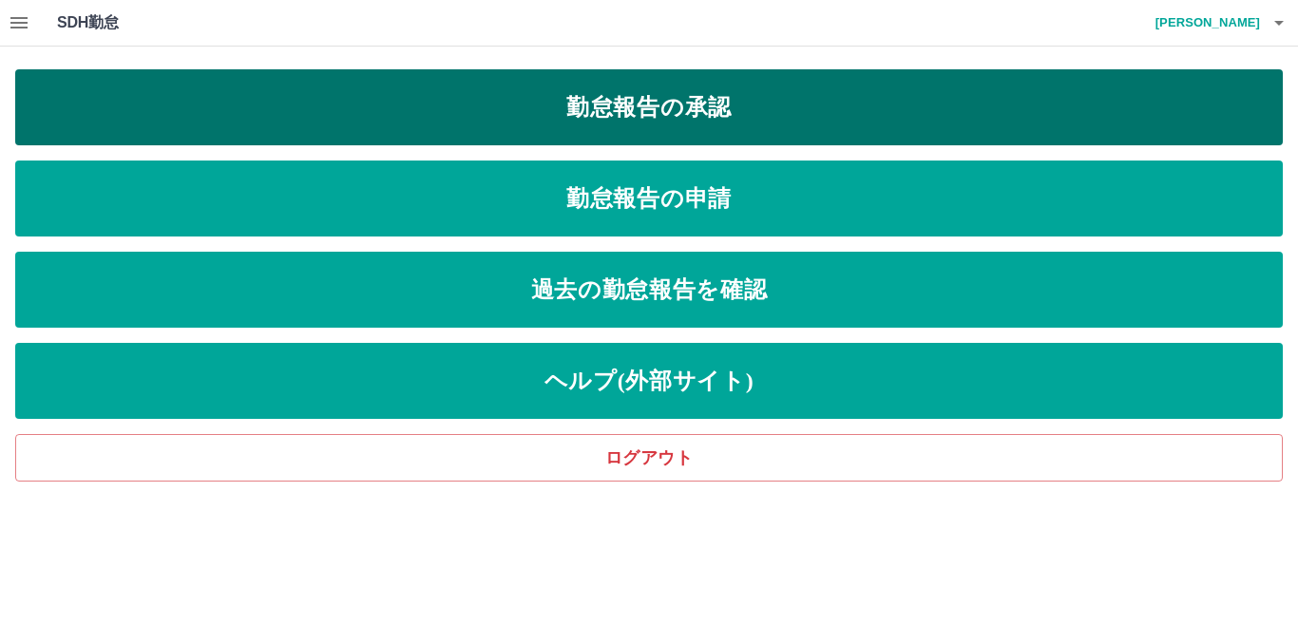
click at [383, 86] on link "勤怠報告の承認" at bounding box center [649, 107] width 1268 height 76
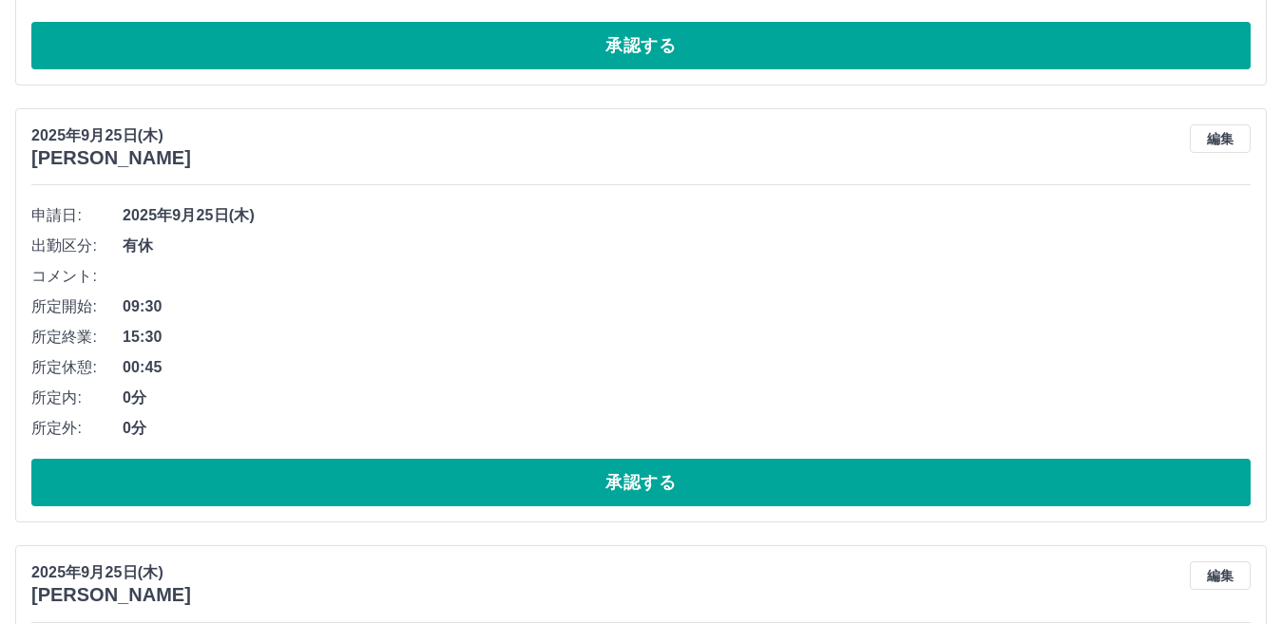
scroll to position [665, 0]
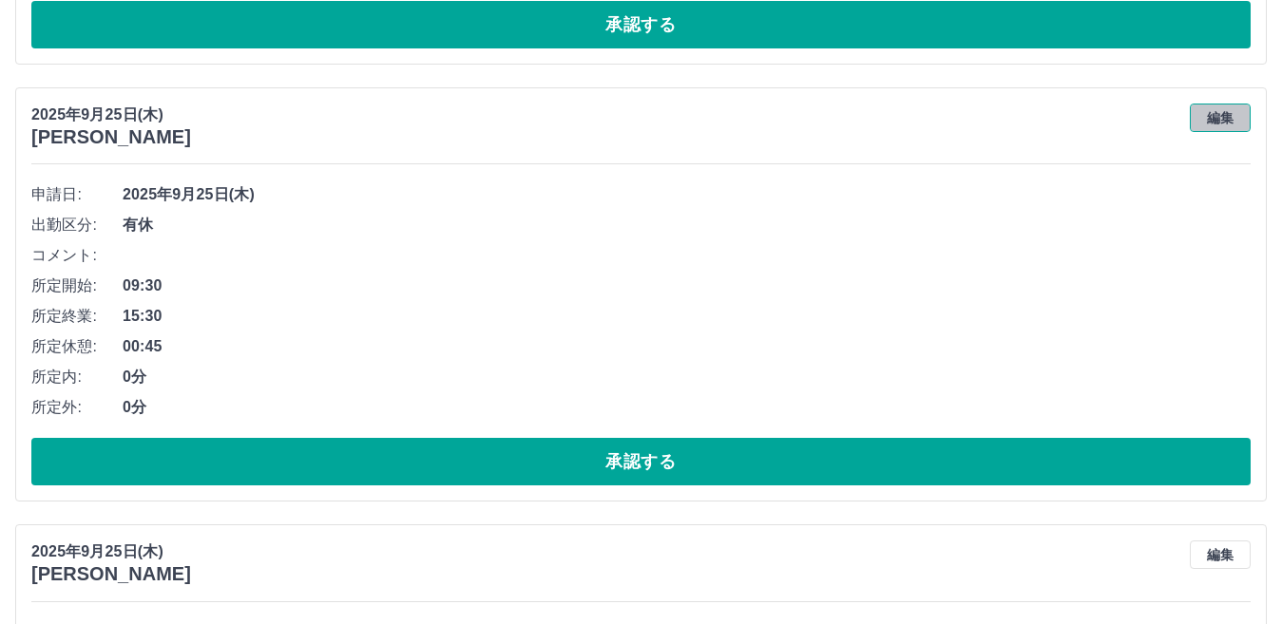
click at [1225, 117] on button "編集" at bounding box center [1220, 118] width 61 height 29
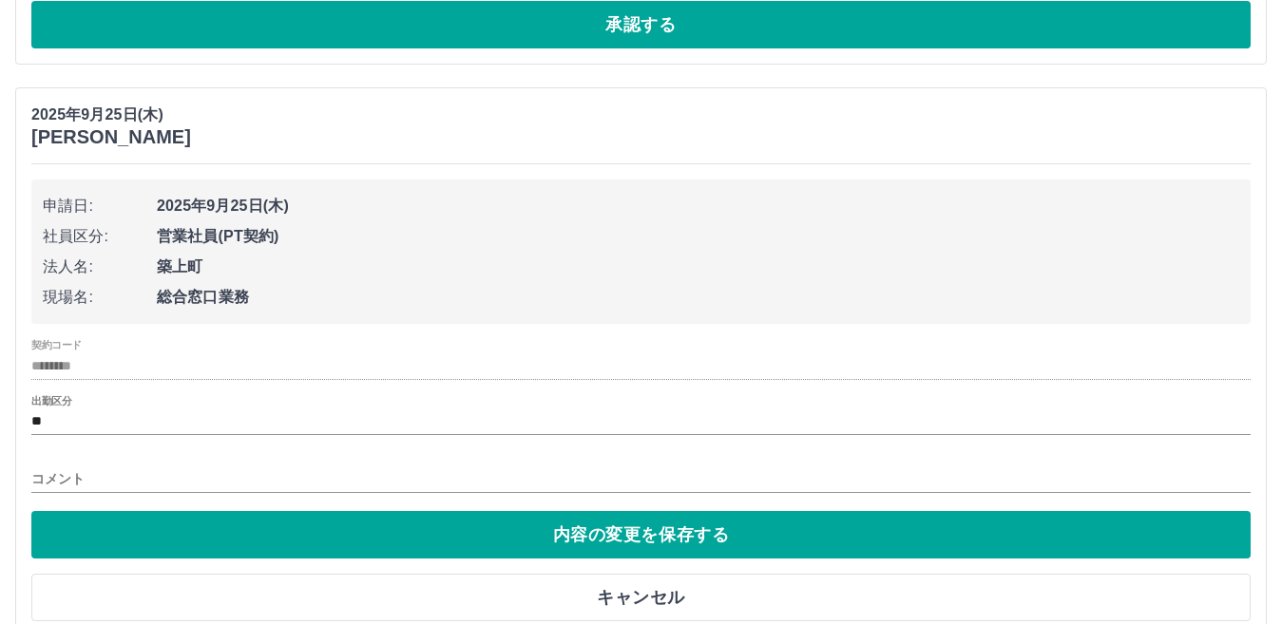
click at [239, 482] on input "コメント" at bounding box center [640, 480] width 1219 height 28
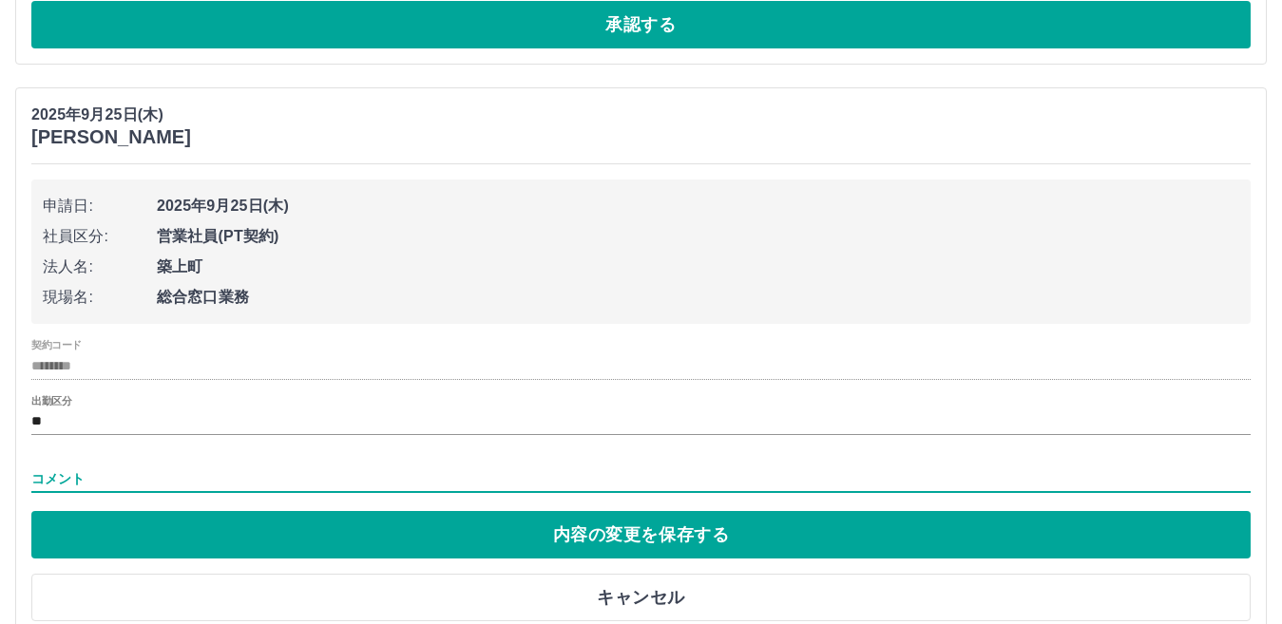
type input "****"
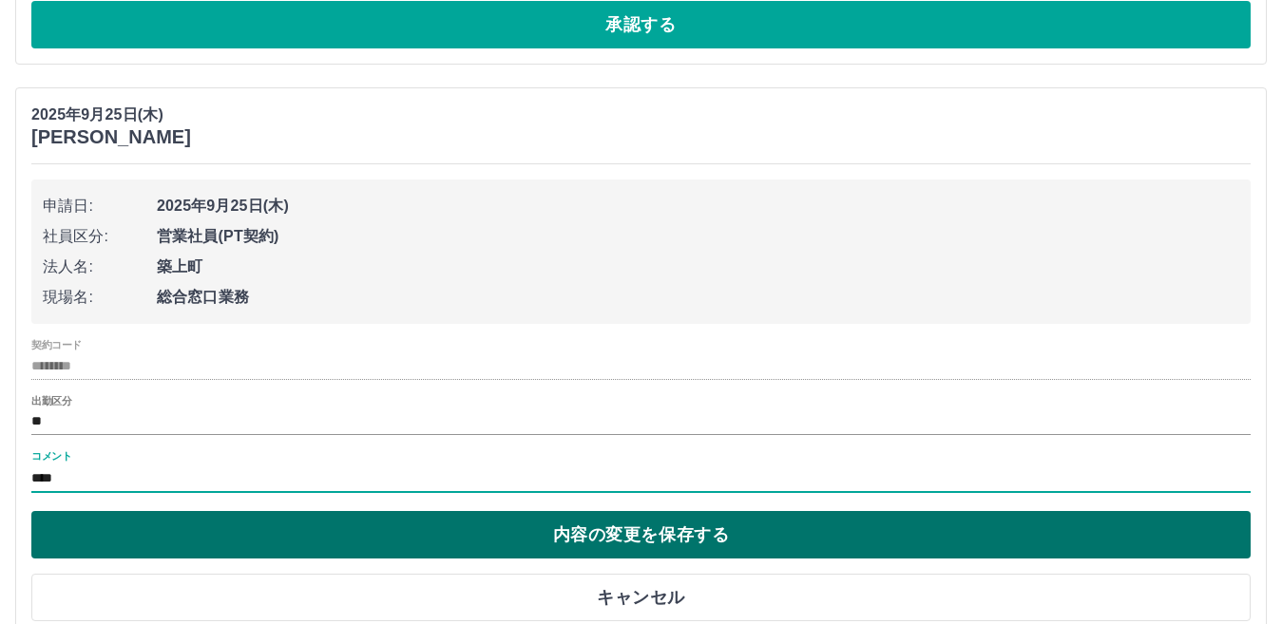
click at [389, 526] on button "内容の変更を保存する" at bounding box center [640, 535] width 1219 height 48
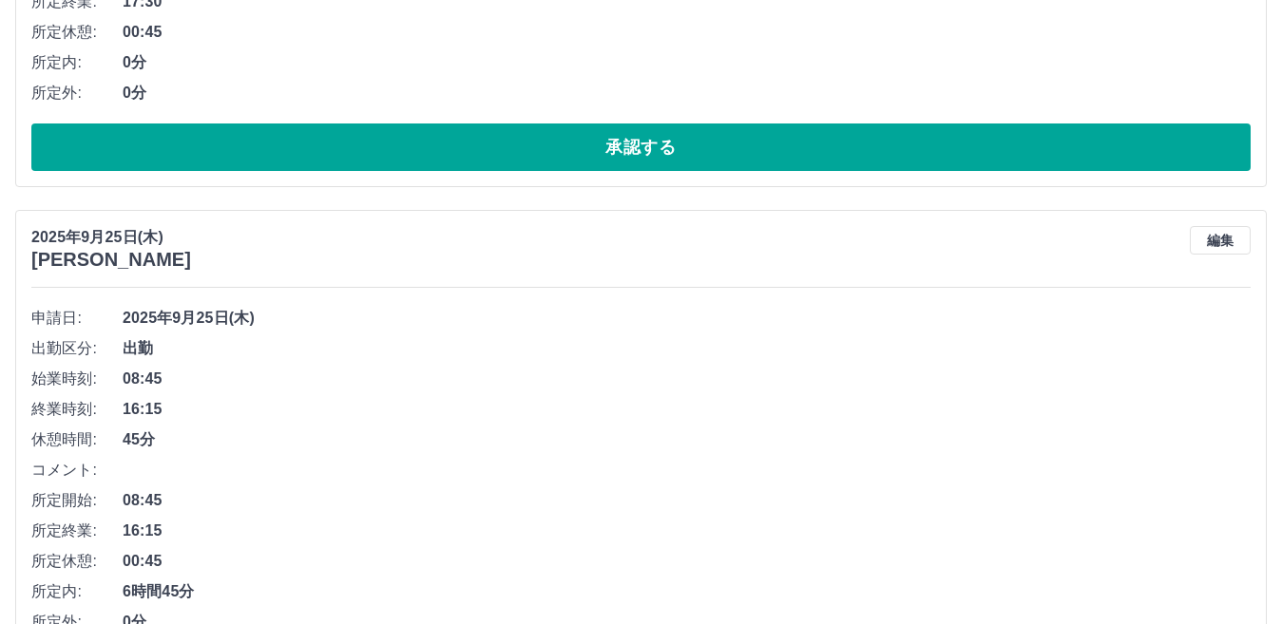
scroll to position [2592, 0]
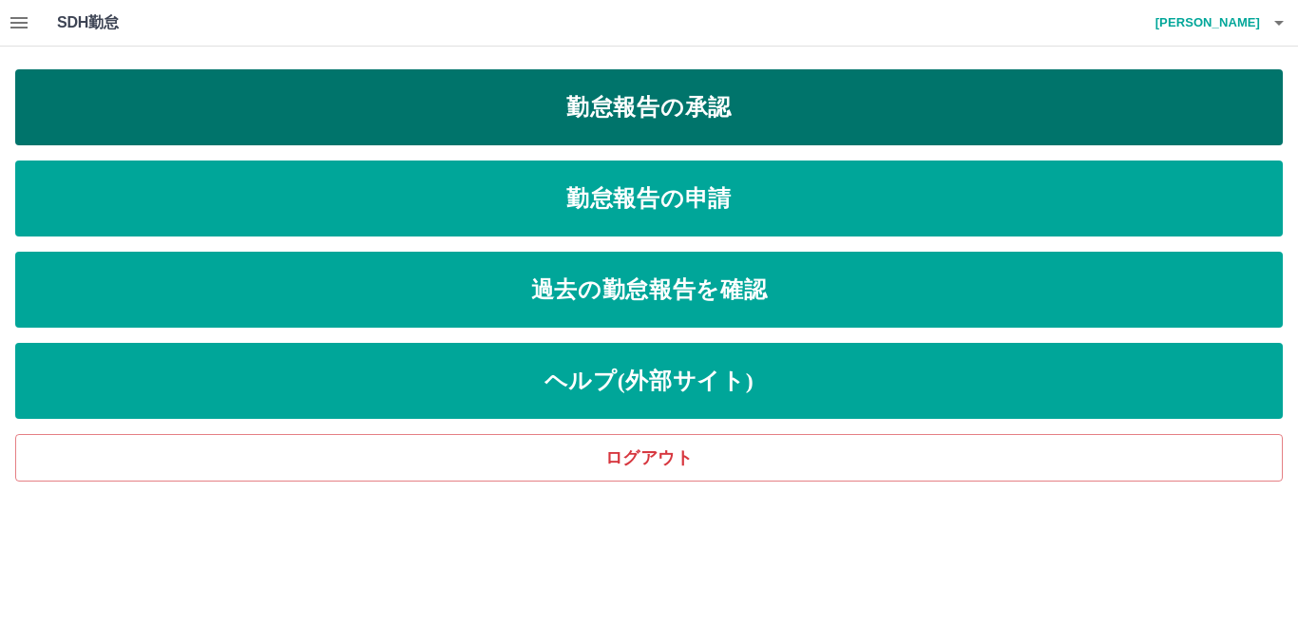
click at [498, 105] on link "勤怠報告の承認" at bounding box center [649, 107] width 1268 height 76
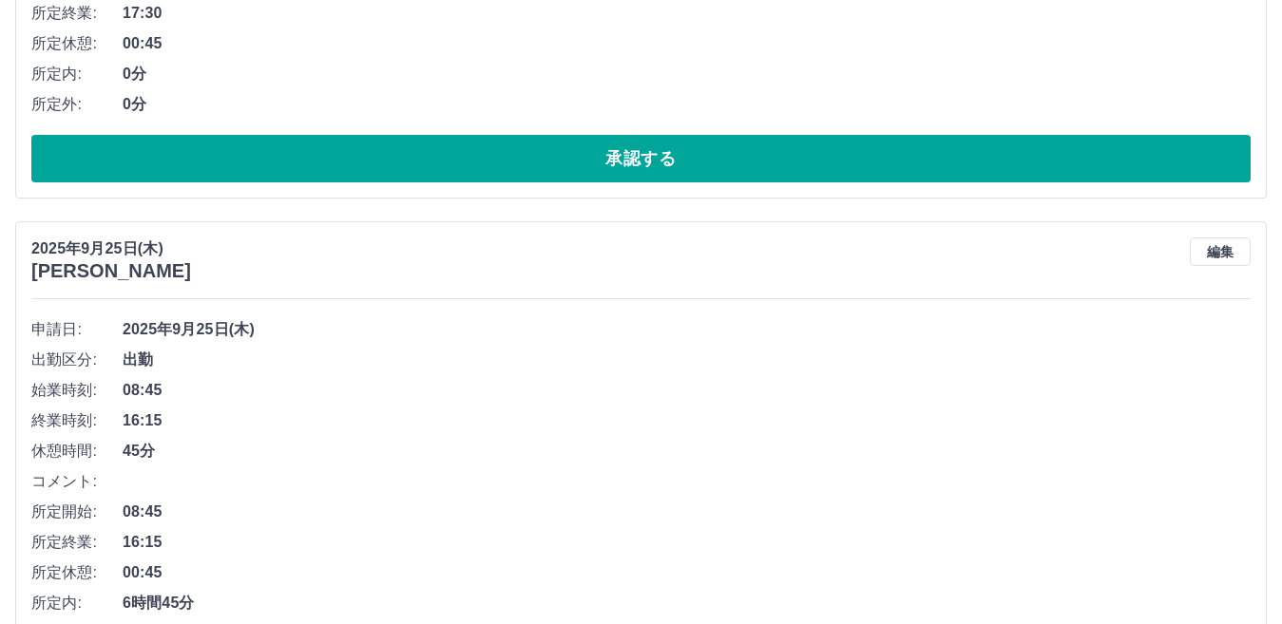
scroll to position [2592, 0]
